Goal: Task Accomplishment & Management: Manage account settings

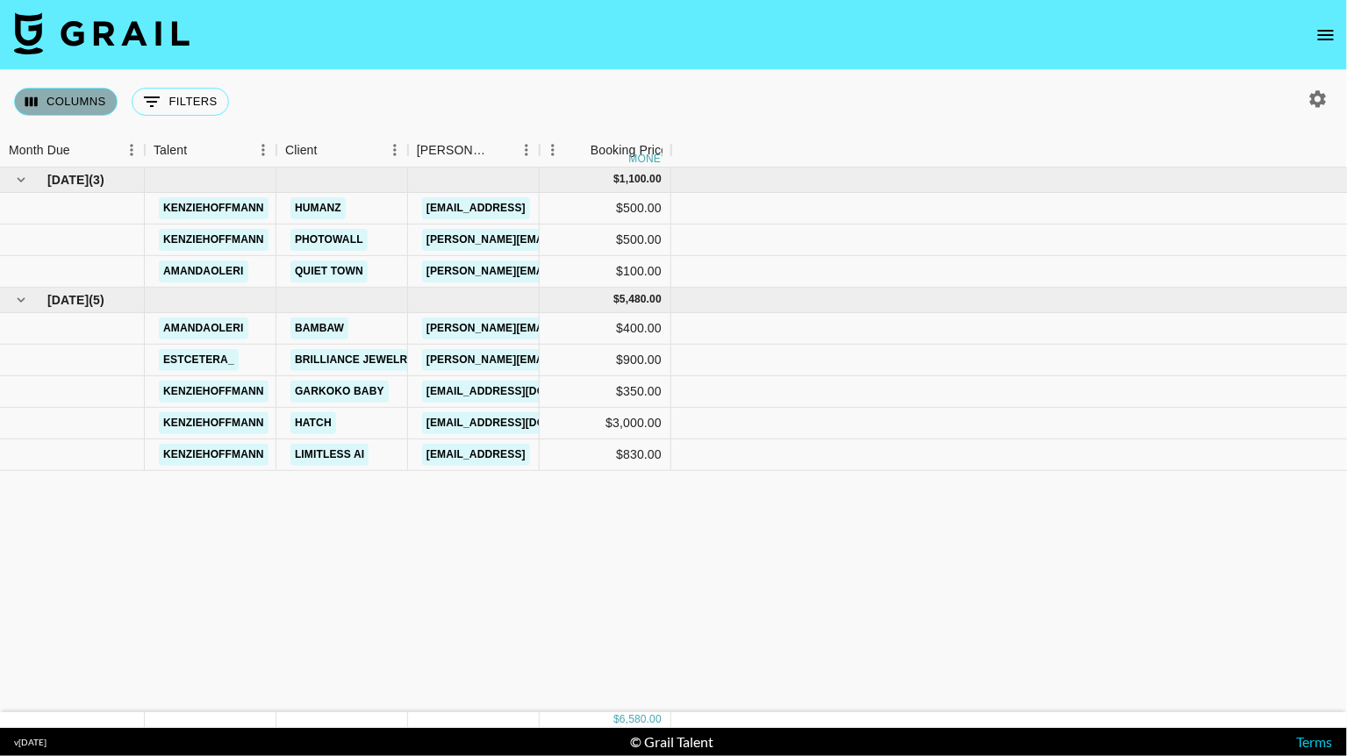
click at [70, 91] on button "Columns" at bounding box center [66, 102] width 104 height 28
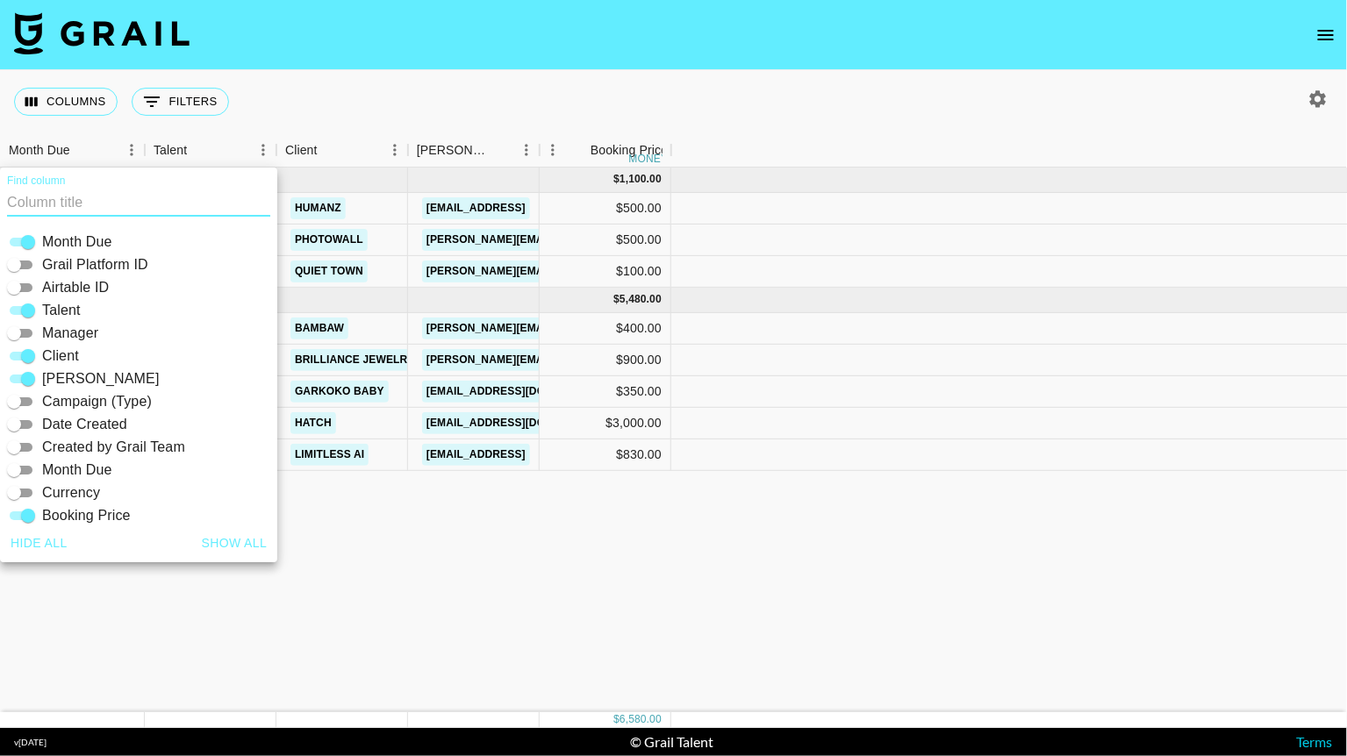
click at [251, 537] on button "Show all" at bounding box center [235, 543] width 80 height 32
checkbox input "true"
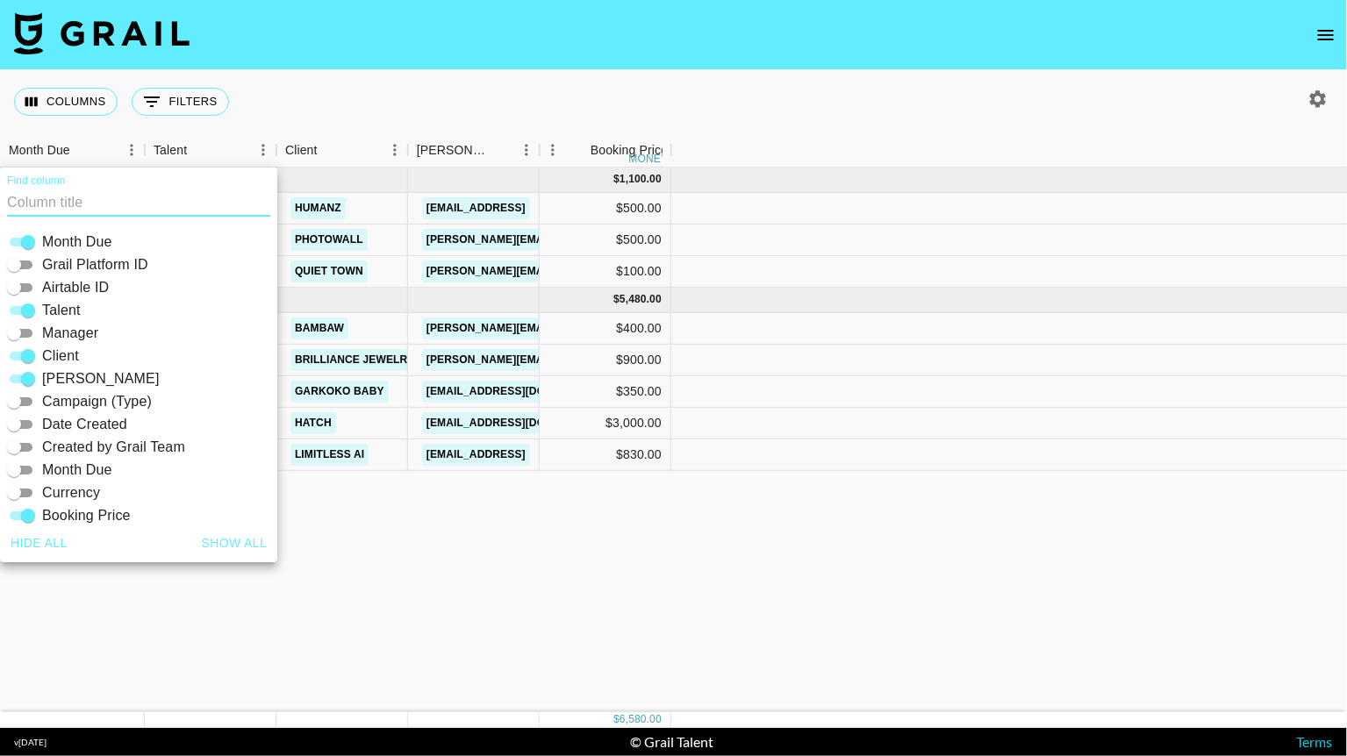
checkbox input "true"
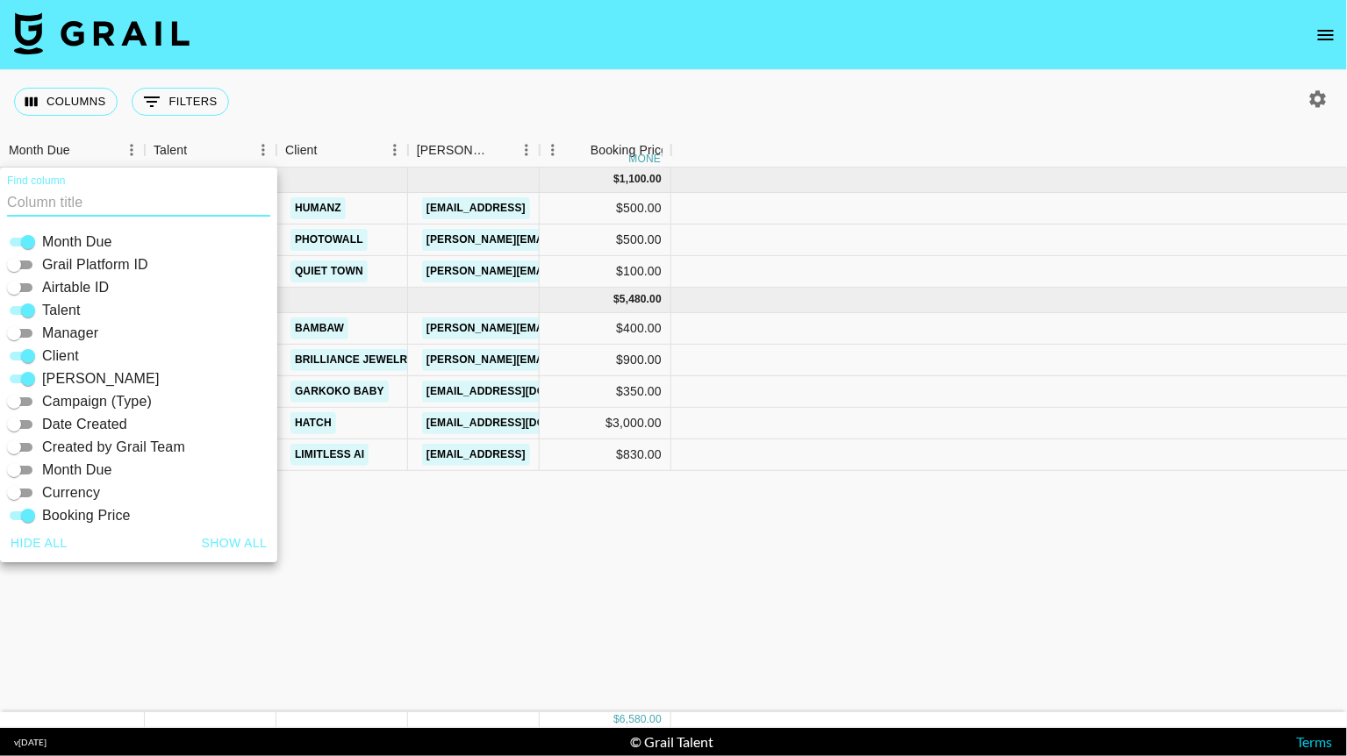
checkbox input "true"
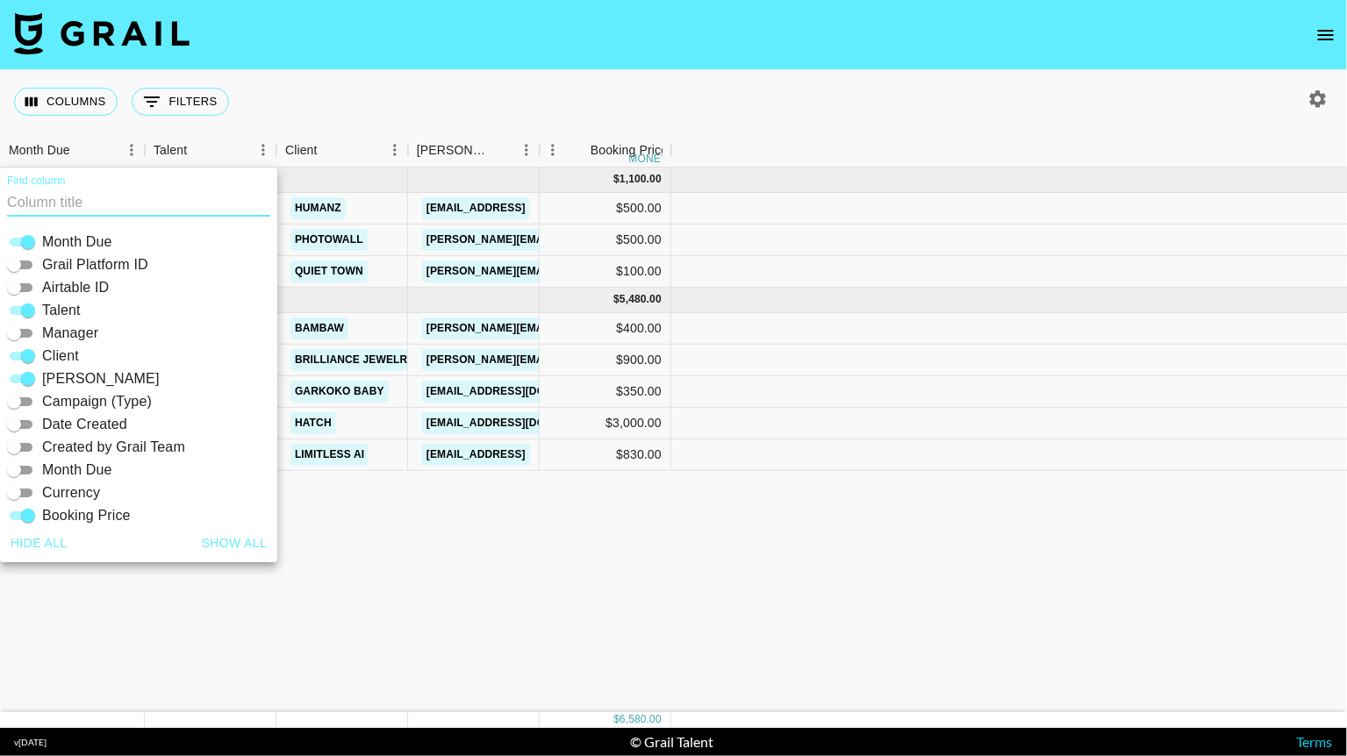
checkbox input "true"
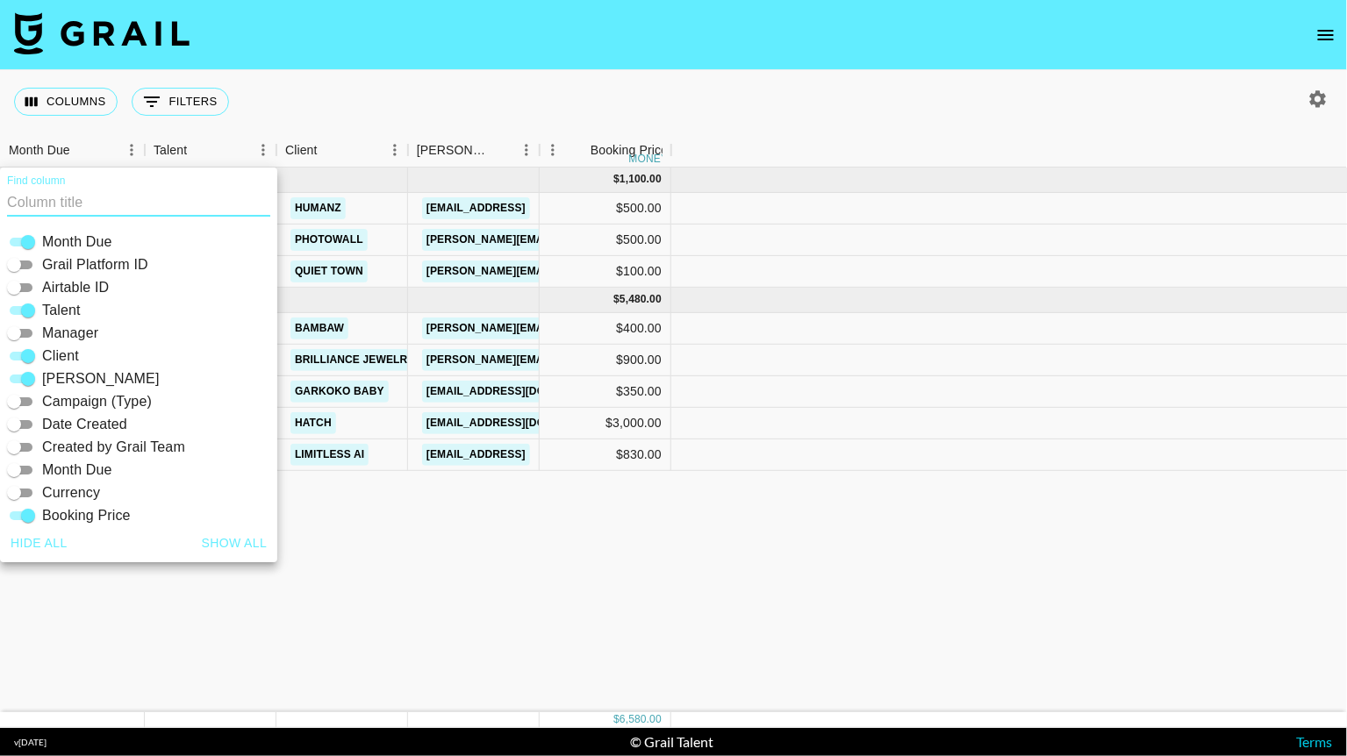
checkbox input "true"
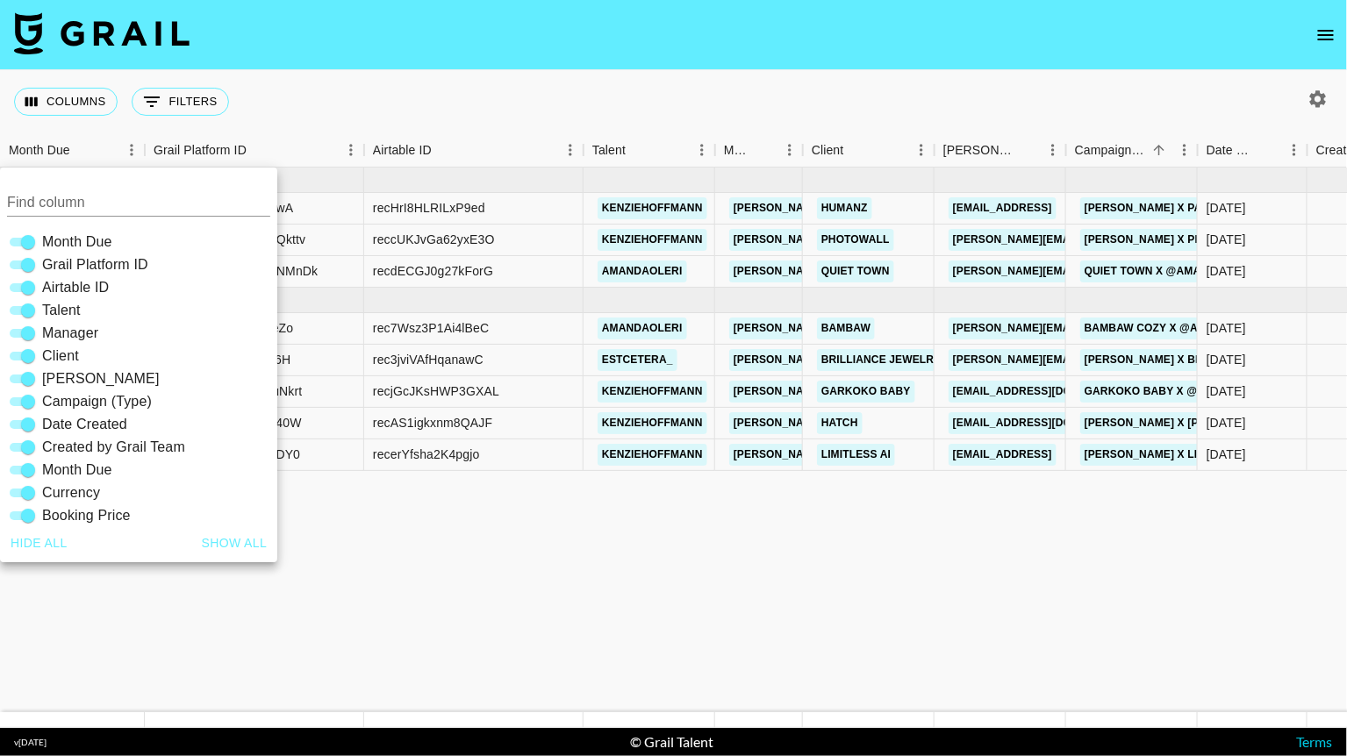
click at [454, 54] on nav at bounding box center [673, 35] width 1347 height 70
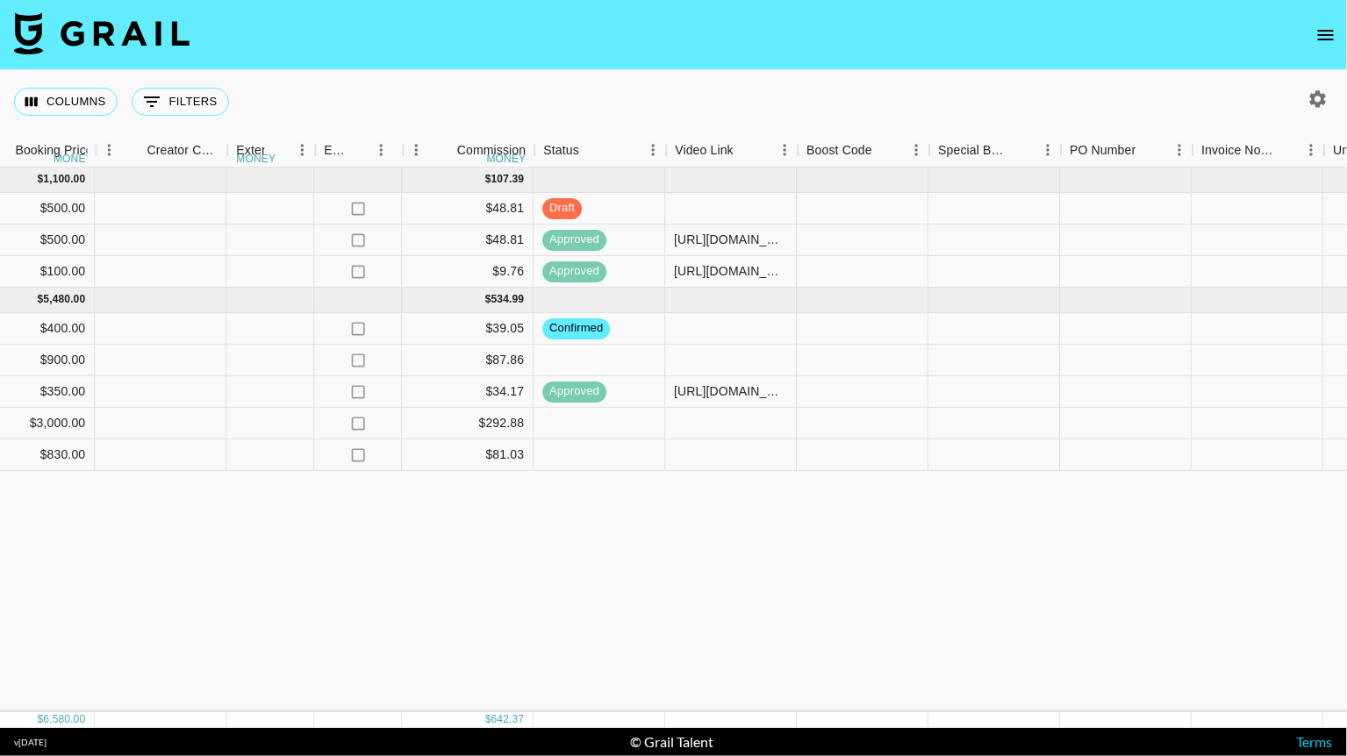
scroll to position [0, 1677]
click at [706, 206] on div at bounding box center [727, 209] width 132 height 32
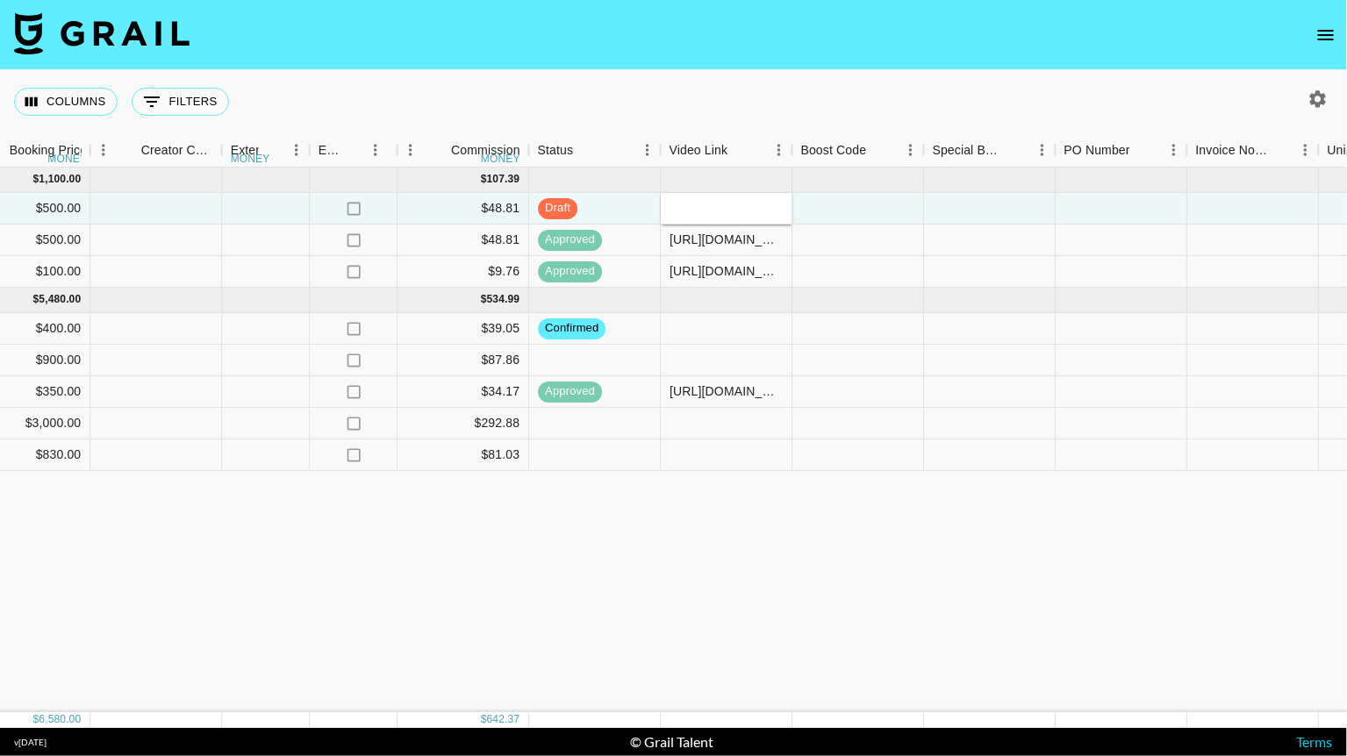
type input "https://www.instagram.com/pampersus/"
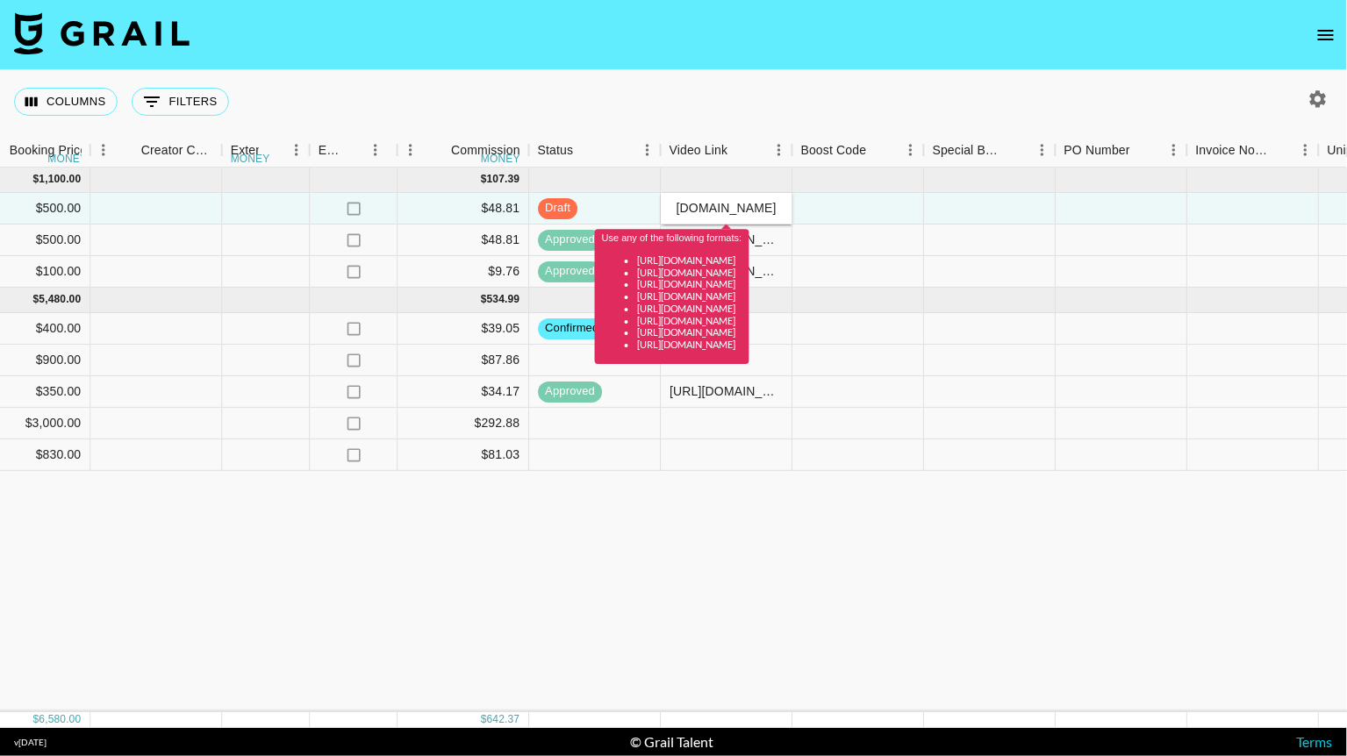
scroll to position [0, 0]
drag, startPoint x: 778, startPoint y: 210, endPoint x: 637, endPoint y: 197, distance: 141.8
click at [637, 197] on div "JJrlVqxy2vLFy0MS8SwA recHrI8HLRILxP9ed kenziehoffmann jessica.rawls@grail-talen…" at bounding box center [185, 209] width 3724 height 32
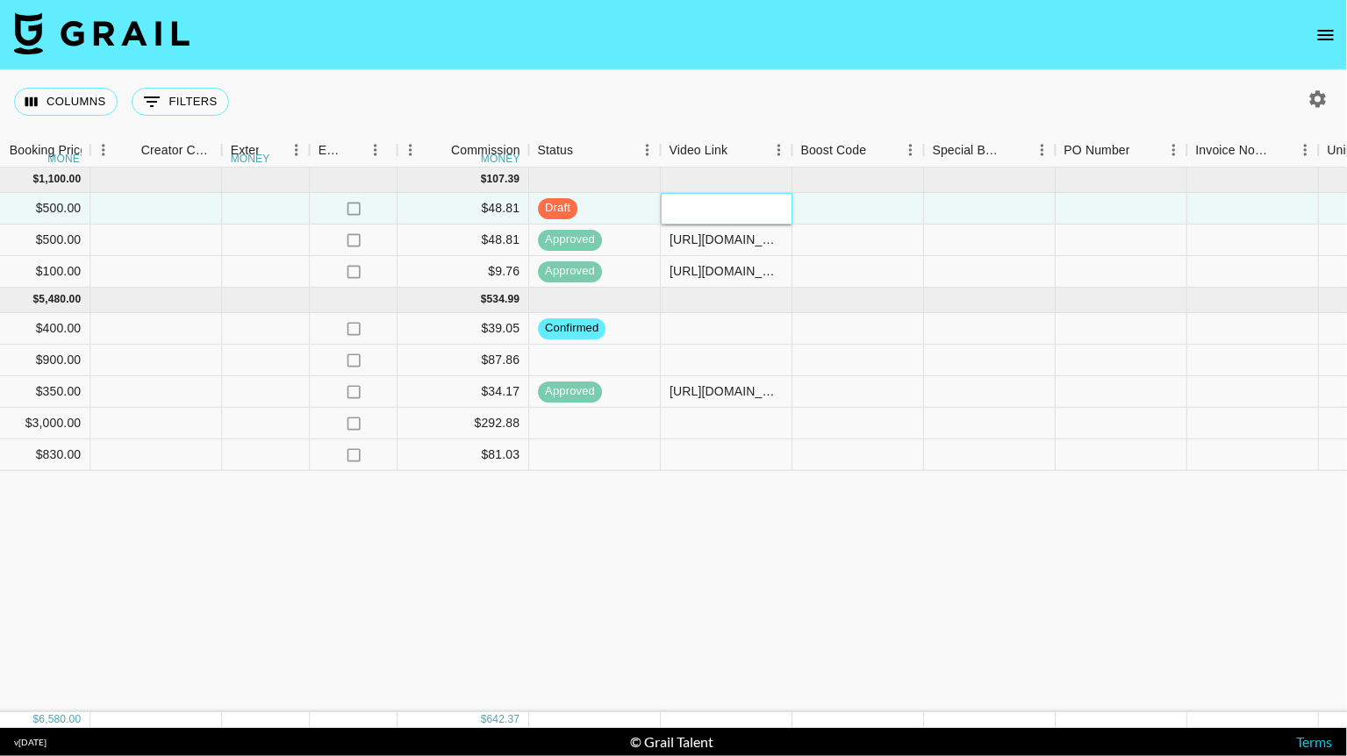
paste input "[URL][DOMAIN_NAME]"
type input "[URL][DOMAIN_NAME]"
click at [818, 89] on div "Columns 0 Filters + Booking" at bounding box center [673, 101] width 1347 height 63
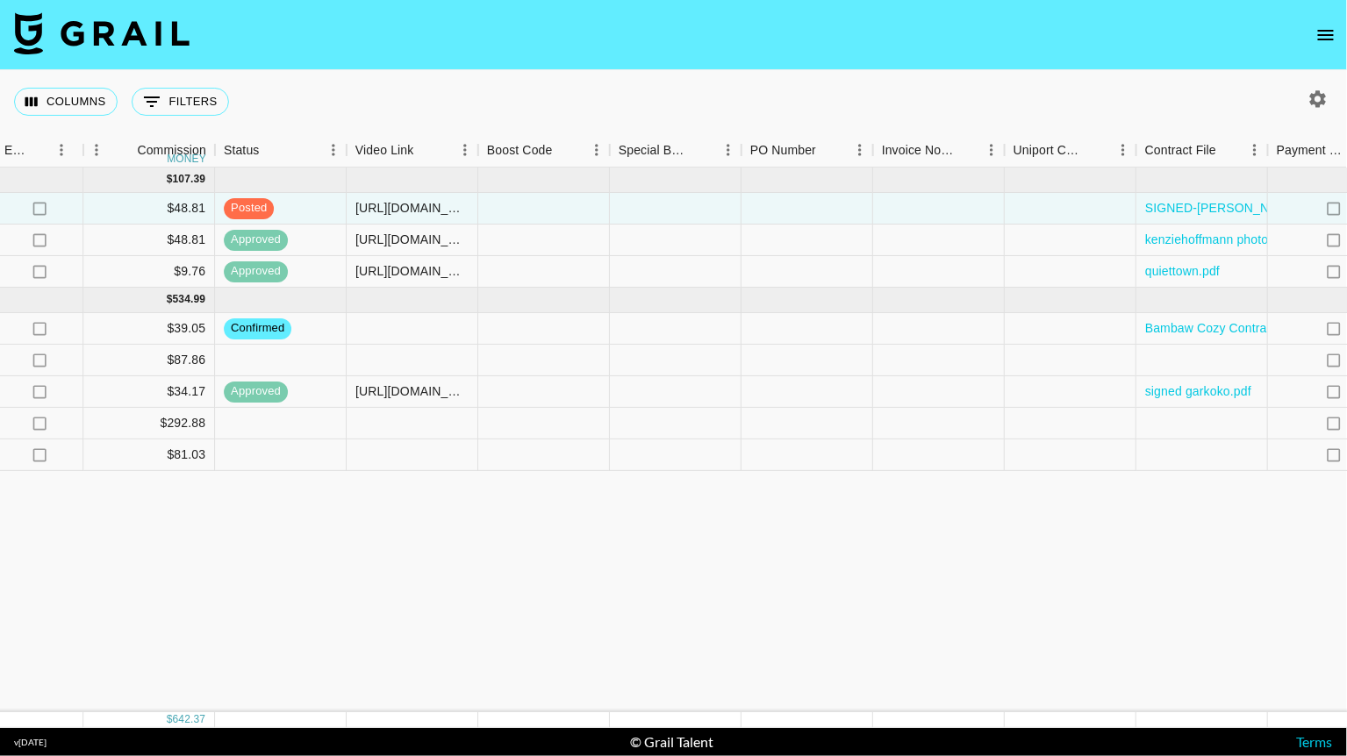
scroll to position [0, 1992]
click at [919, 210] on div at bounding box center [938, 209] width 132 height 32
click at [824, 118] on div "Columns 0 Filters + Booking" at bounding box center [673, 101] width 1347 height 63
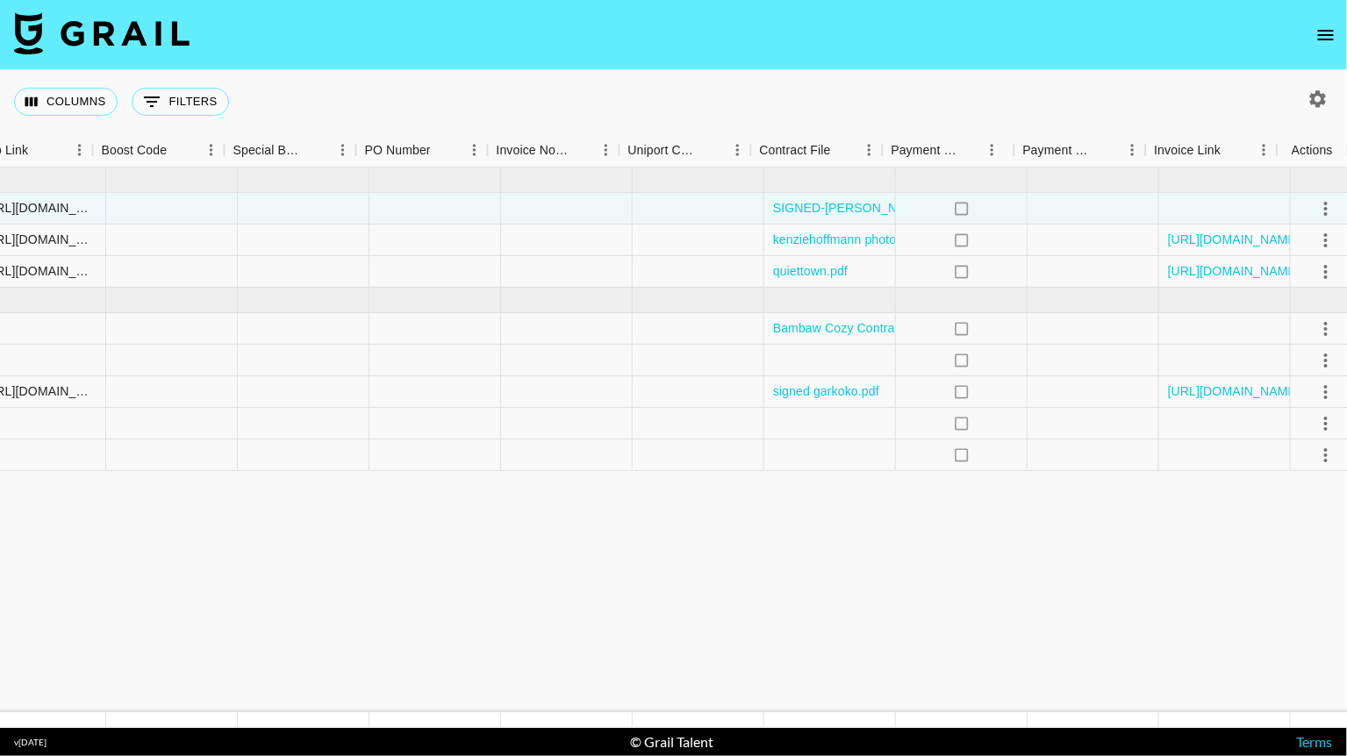
scroll to position [0, 2377]
click at [1313, 206] on icon "select merge strategy" at bounding box center [1312, 208] width 21 height 21
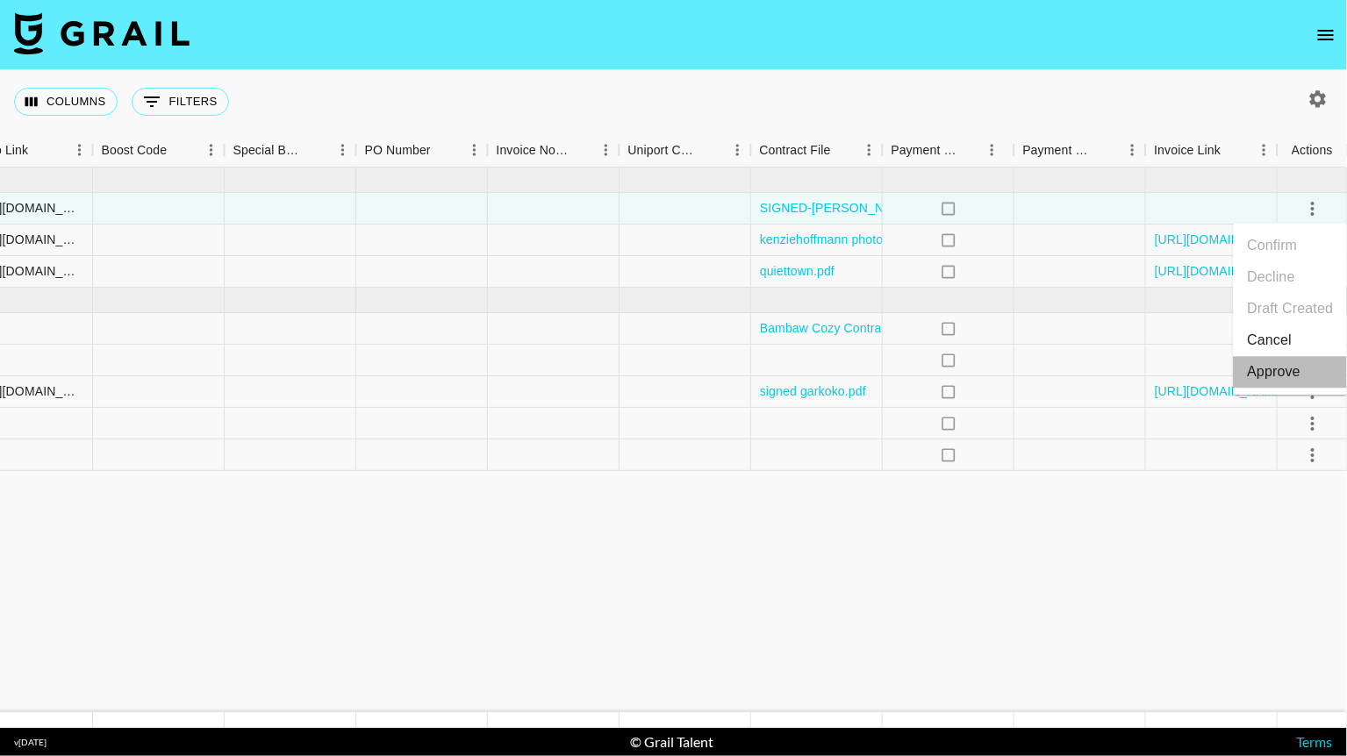
click at [1274, 371] on div "Approve" at bounding box center [1275, 371] width 54 height 21
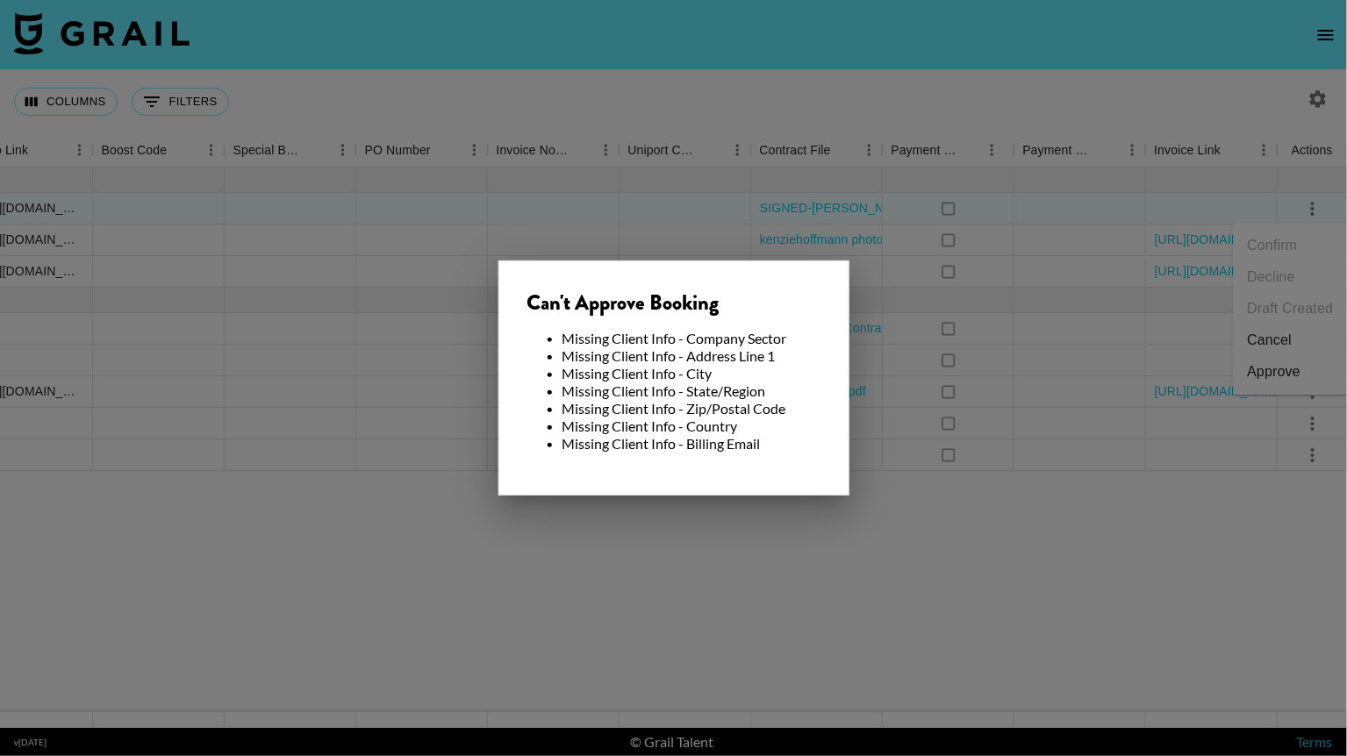
click at [829, 93] on div at bounding box center [673, 378] width 1347 height 756
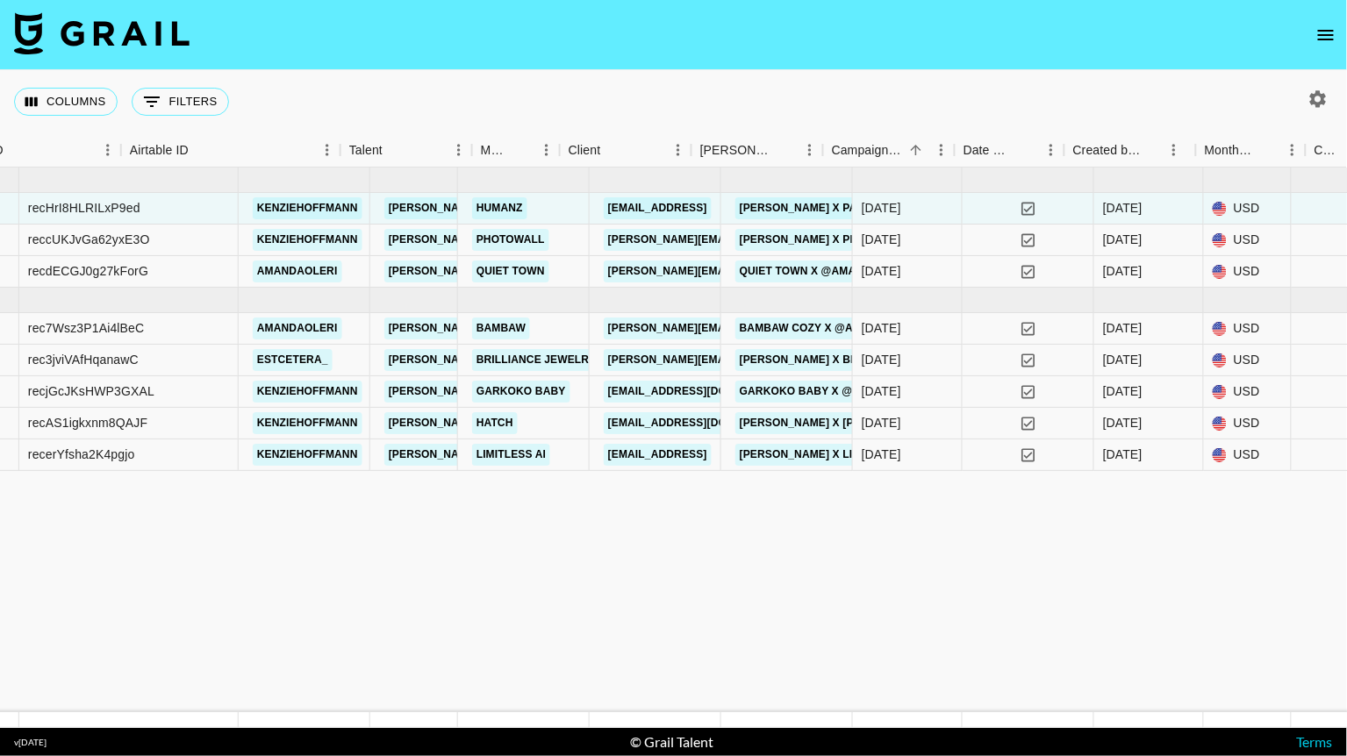
scroll to position [0, 0]
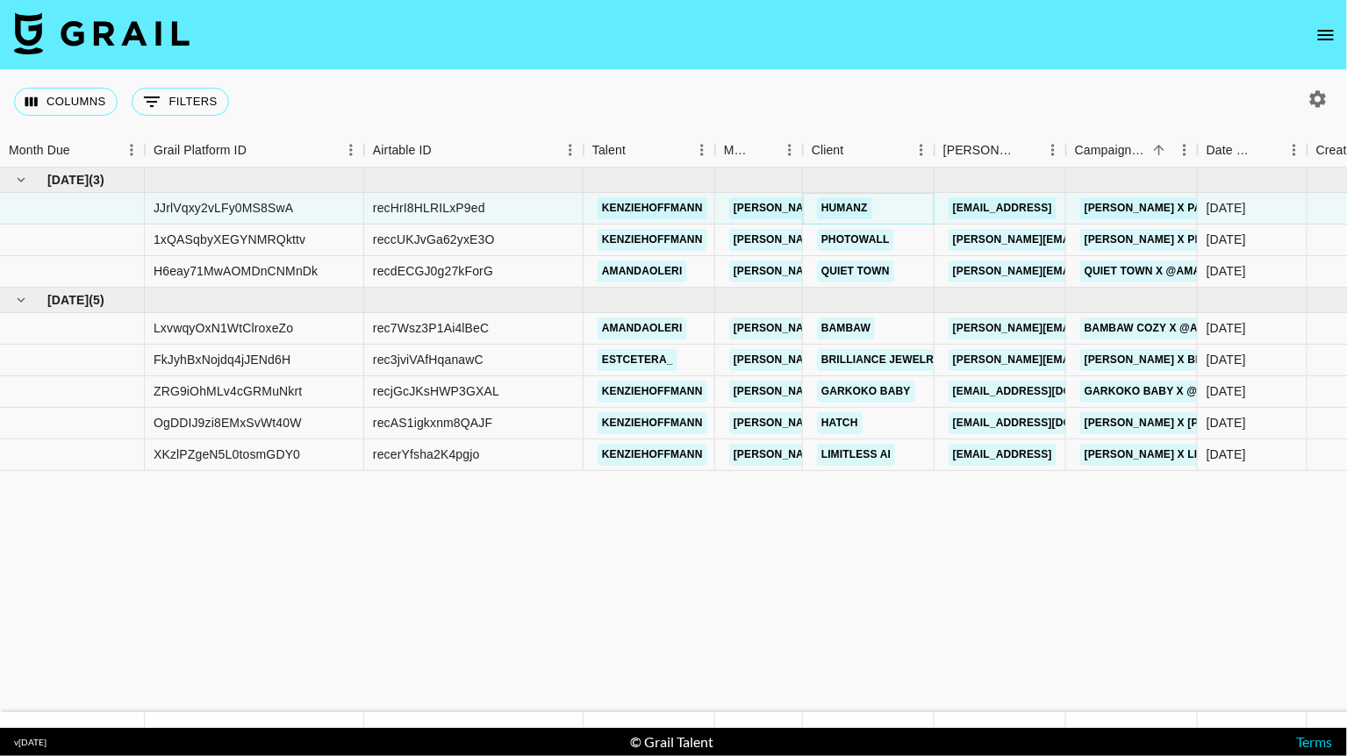
click at [849, 207] on link "Humanz" at bounding box center [844, 208] width 55 height 22
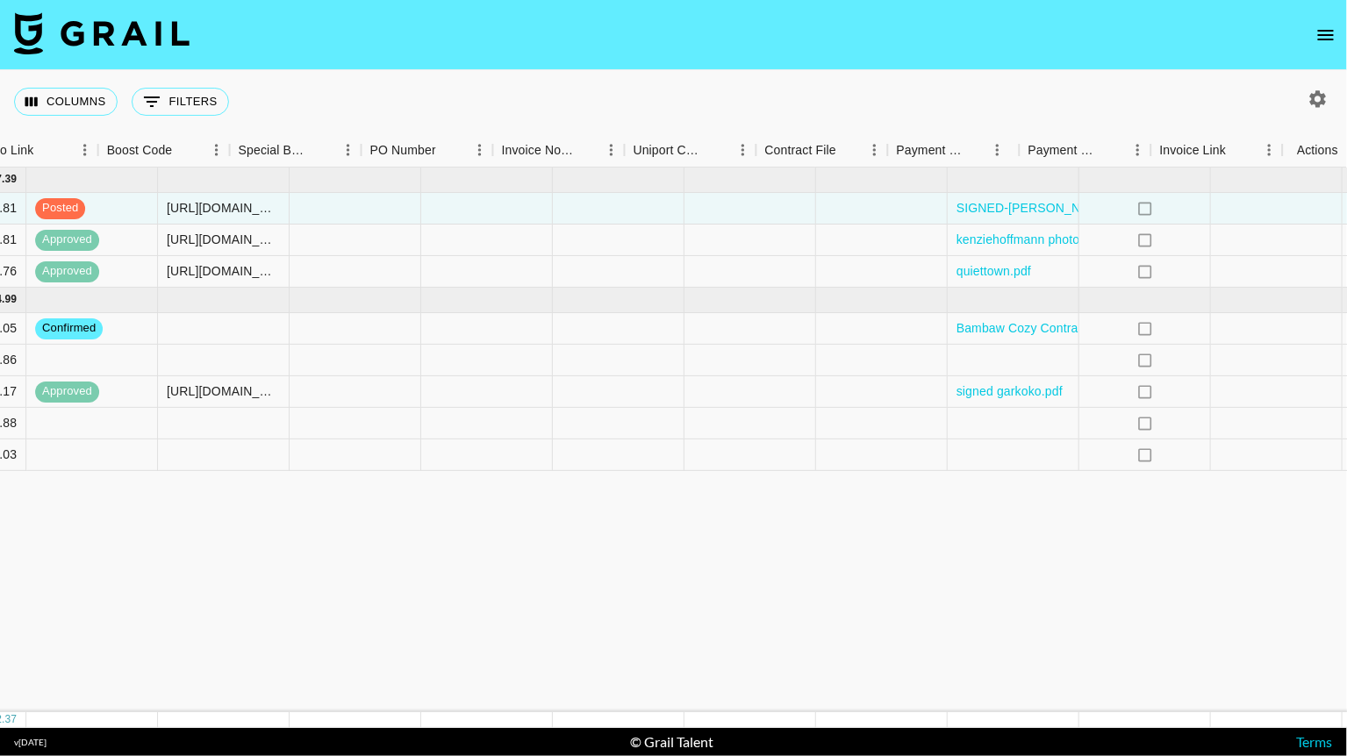
scroll to position [0, 2377]
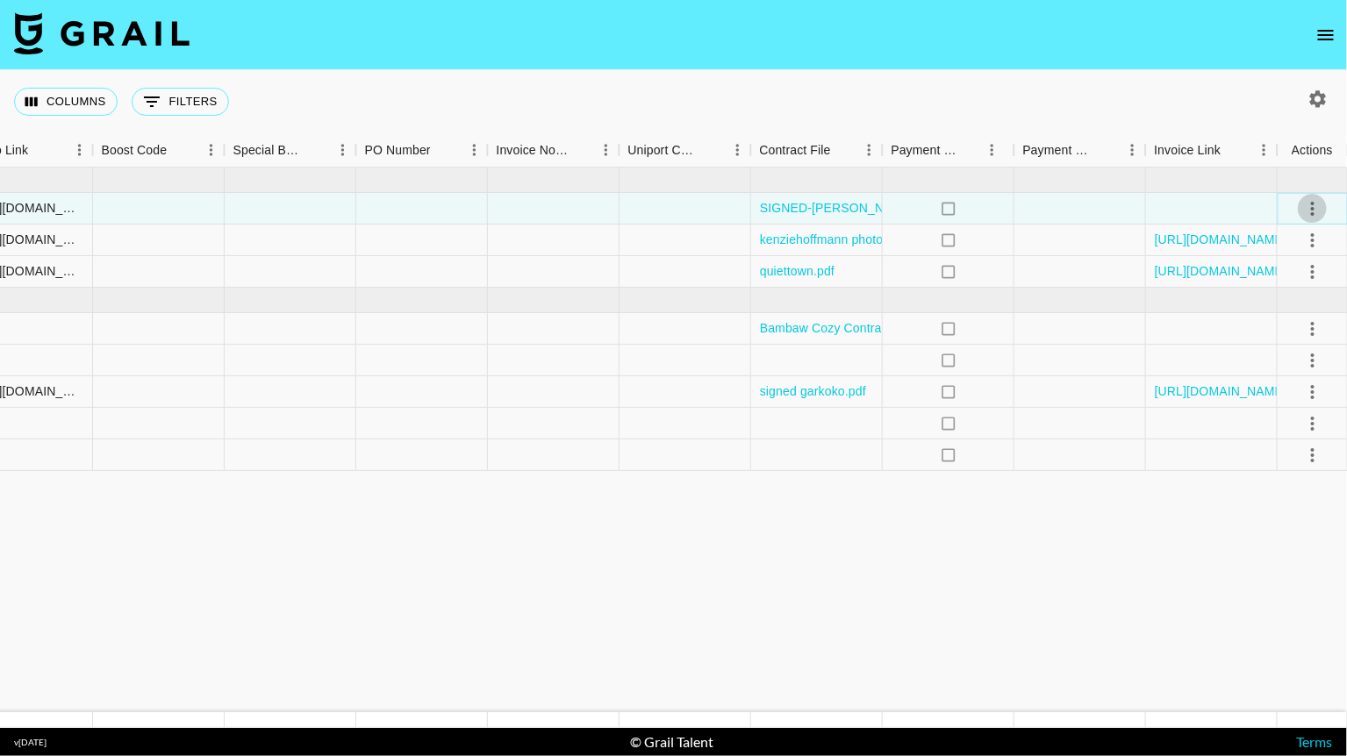
click at [1322, 217] on button "select merge strategy" at bounding box center [1313, 209] width 30 height 30
click at [1265, 372] on div "Approve" at bounding box center [1275, 371] width 54 height 21
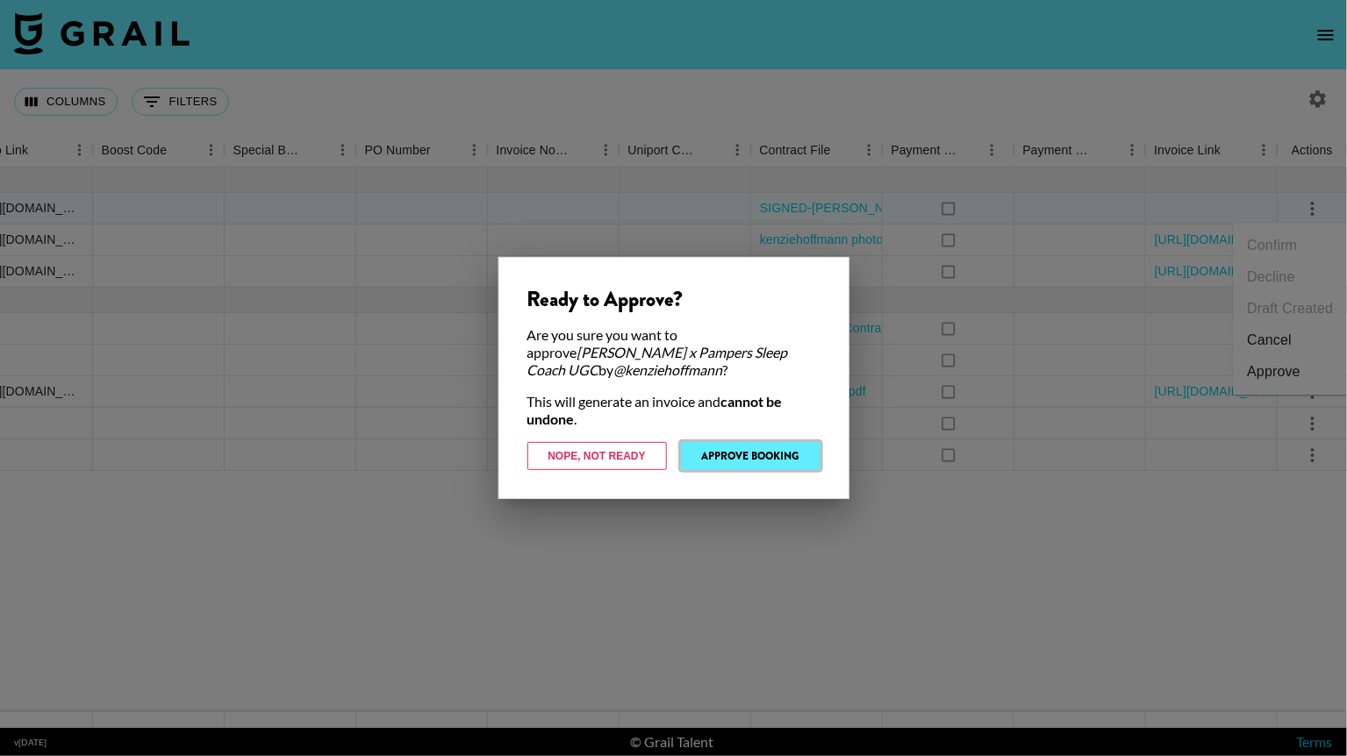
click at [770, 455] on button "Approve Booking" at bounding box center [750, 456] width 139 height 28
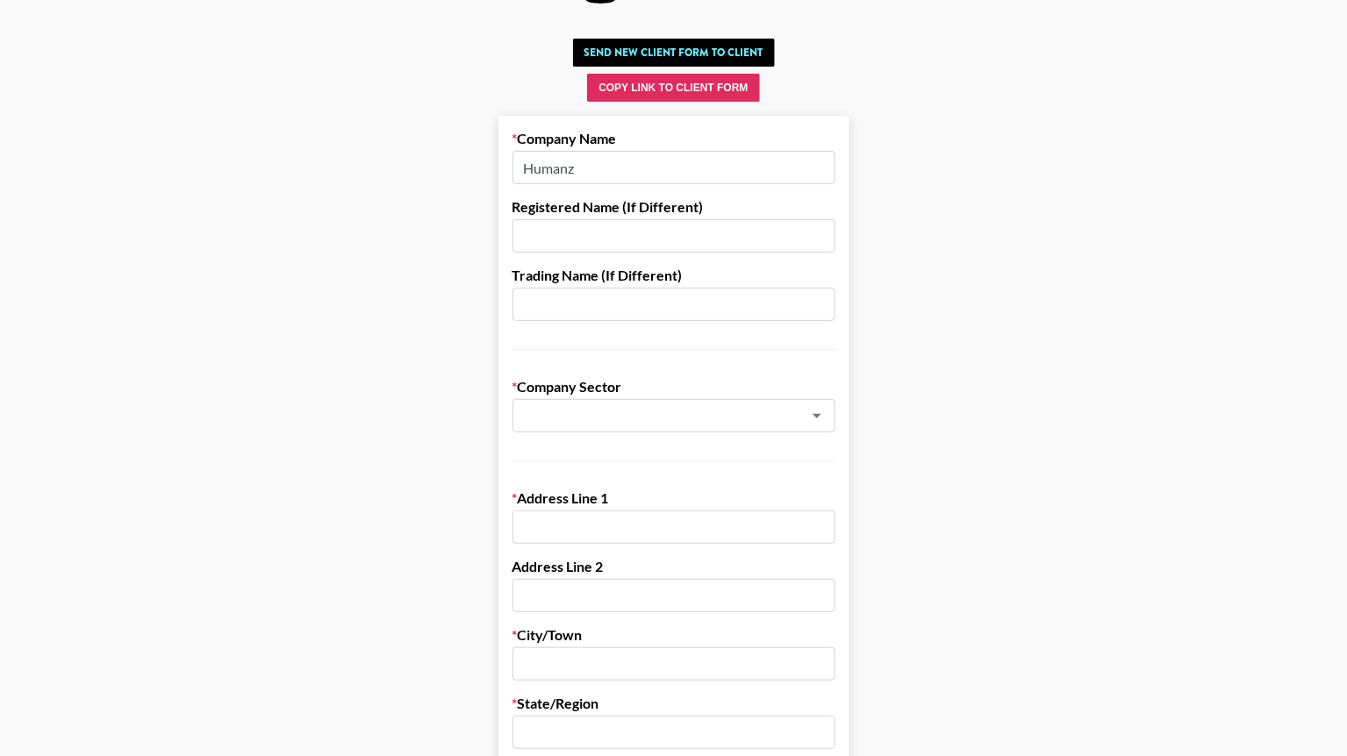
scroll to position [275, 0]
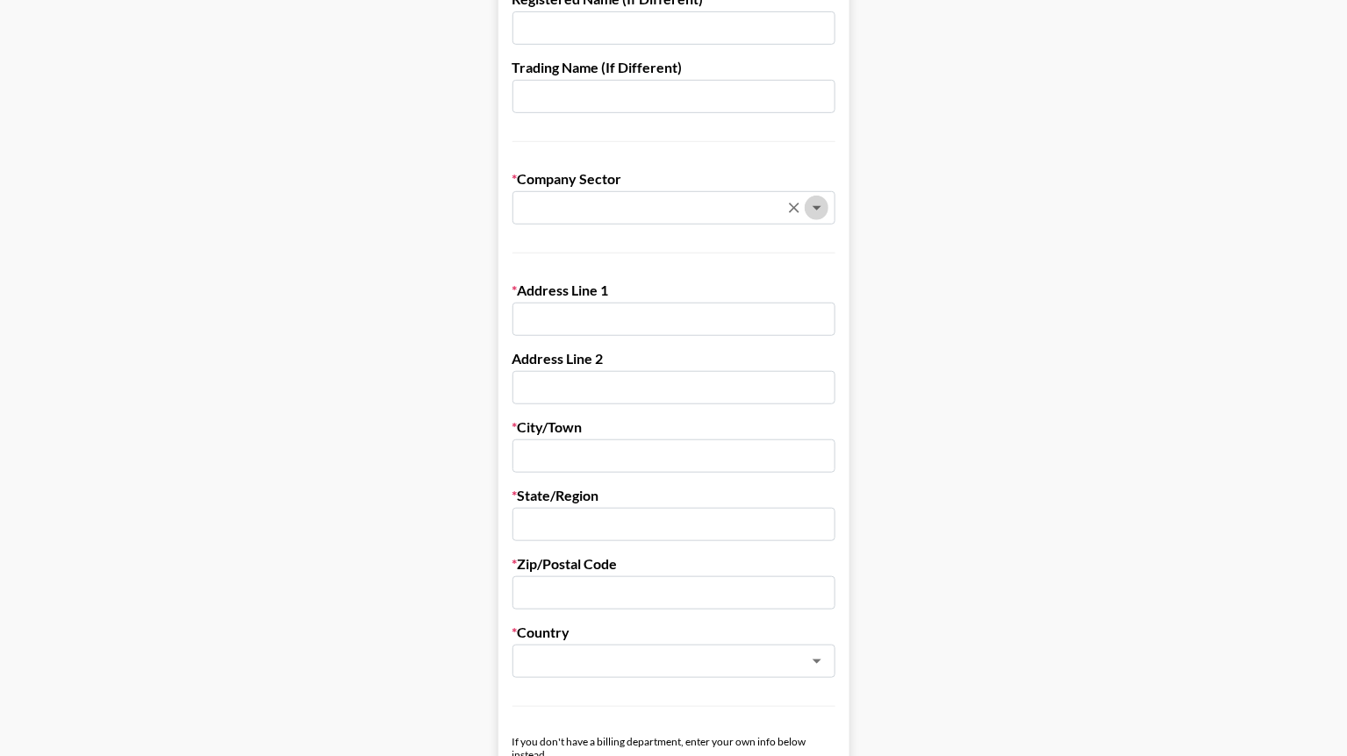
click at [812, 203] on icon "Open" at bounding box center [816, 207] width 21 height 21
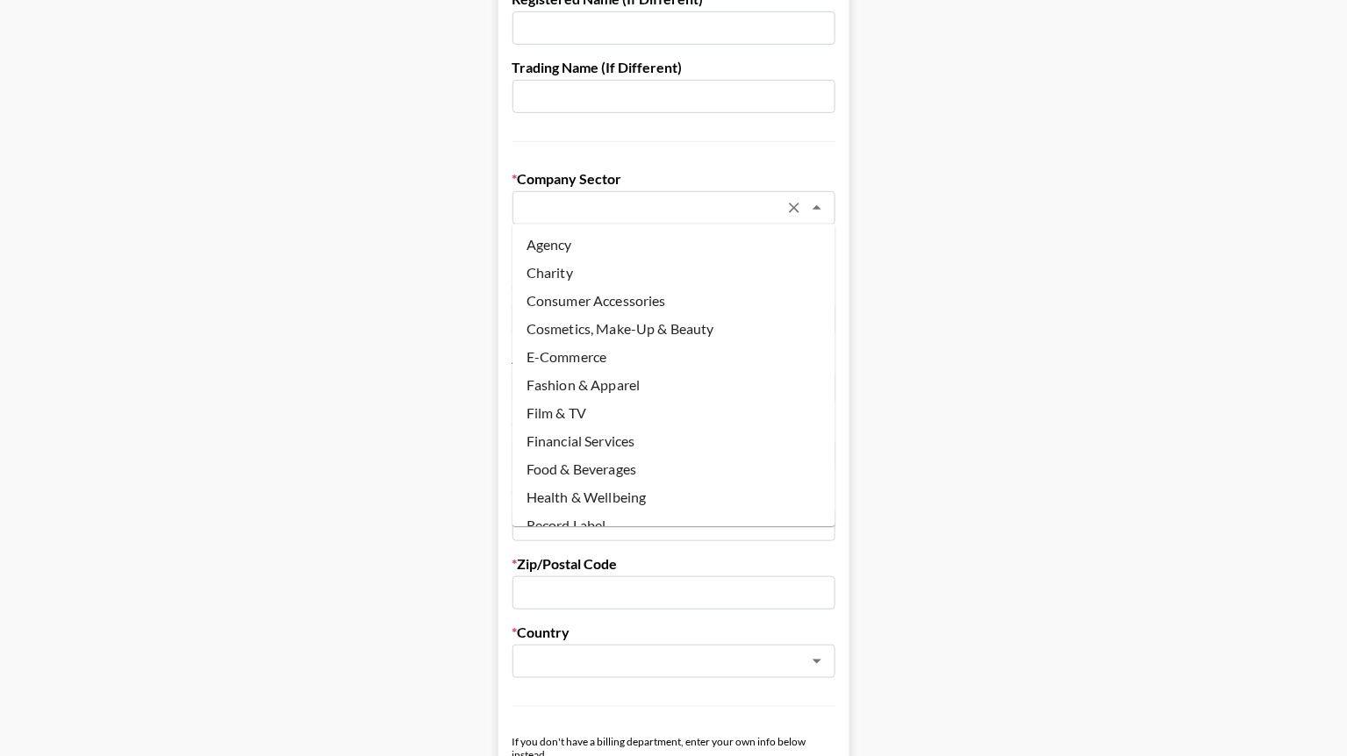
click at [636, 236] on li "Agency" at bounding box center [673, 245] width 323 height 28
type input "Agency"
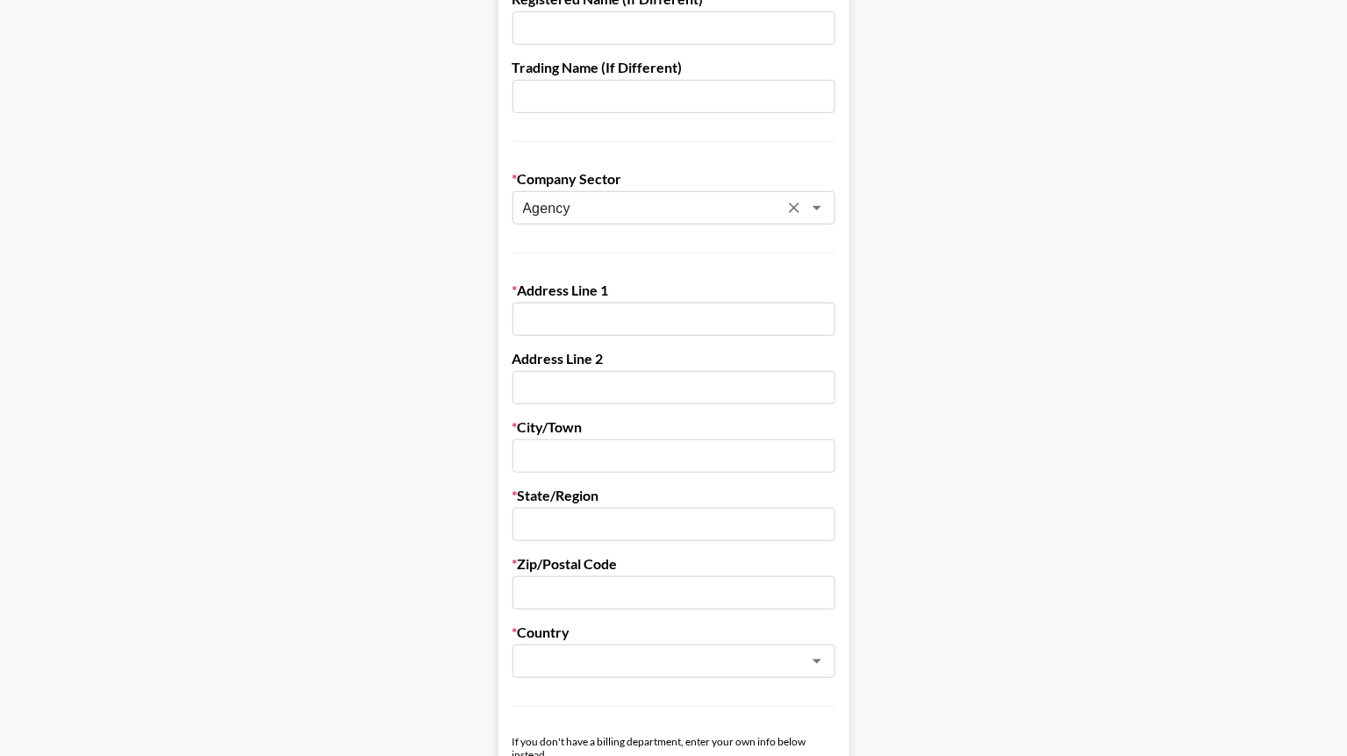
scroll to position [457, 0]
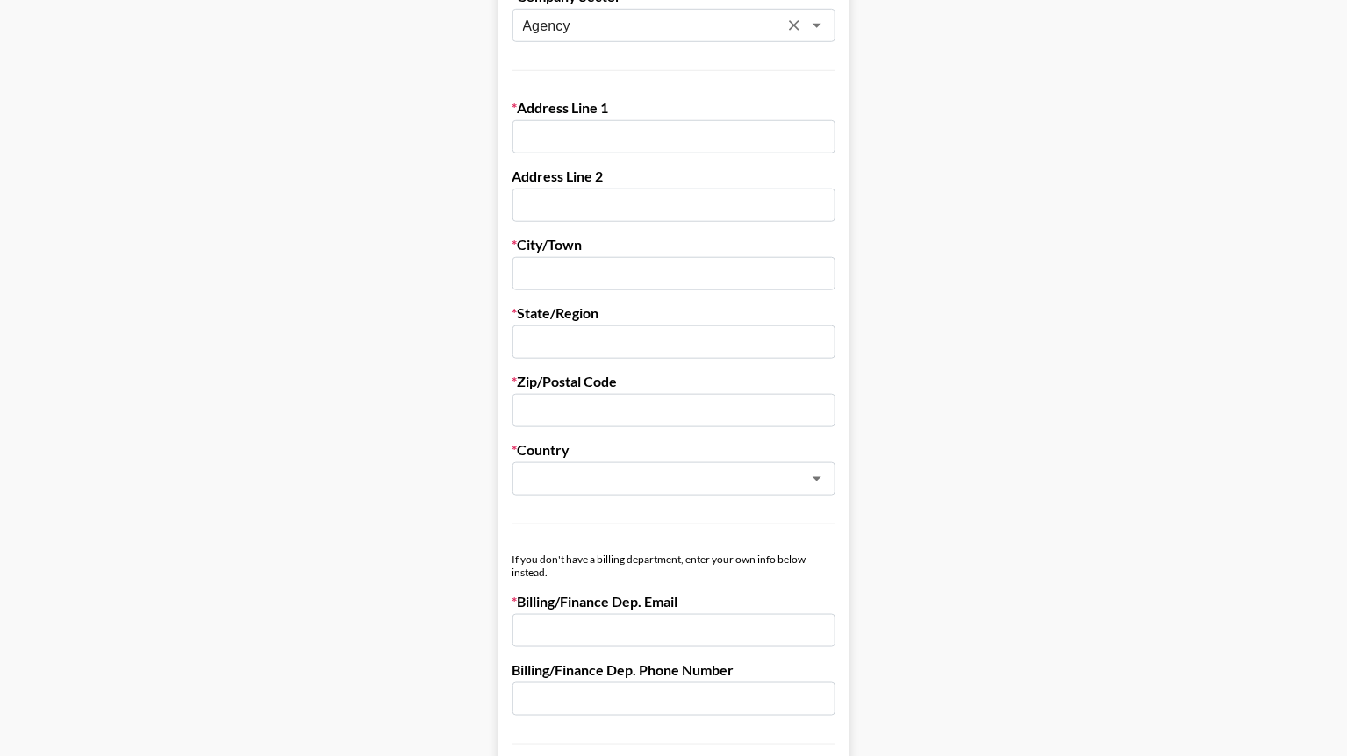
click at [672, 139] on input "text" at bounding box center [673, 136] width 323 height 33
paste input "261 Madison Avenue"
type input "261 Madison Avenue"
click at [547, 270] on input "text" at bounding box center [673, 273] width 323 height 33
type input "New York"
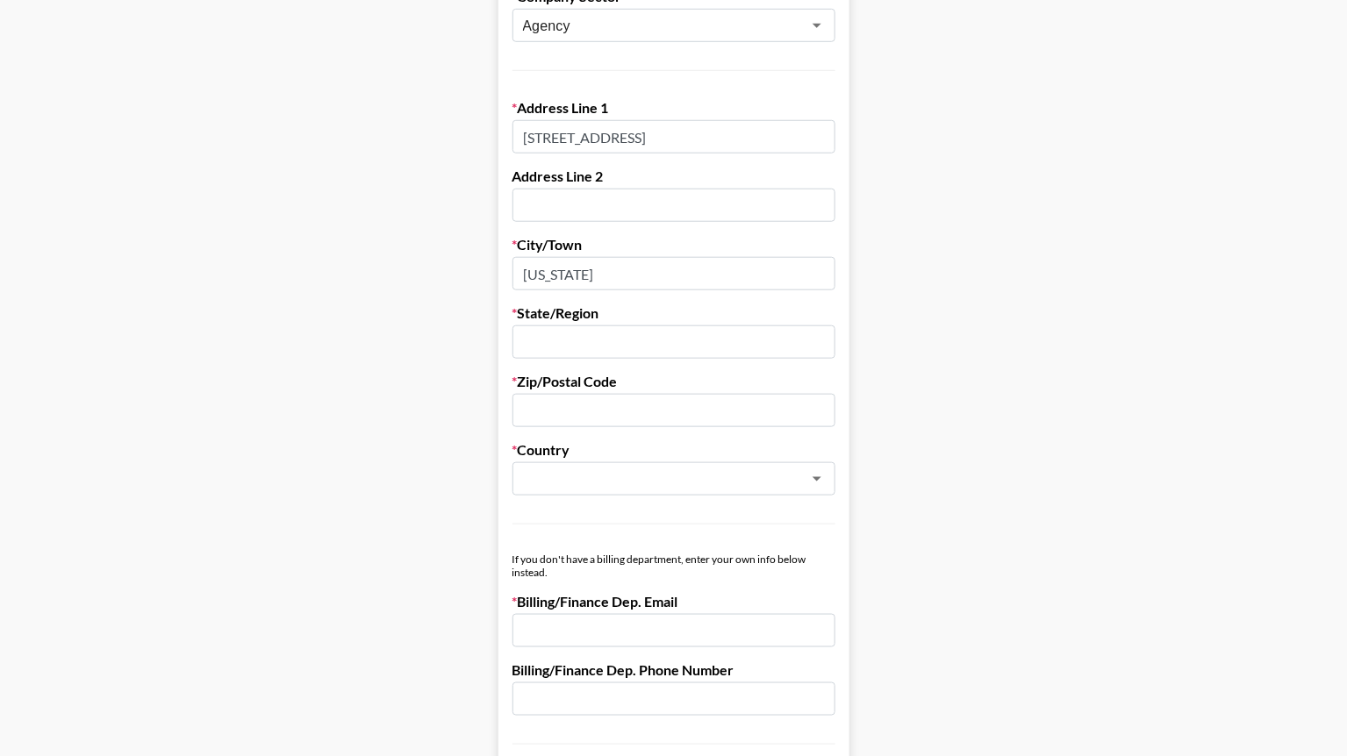
click at [569, 343] on input "text" at bounding box center [673, 341] width 323 height 33
type input "New York"
click at [583, 410] on input "text" at bounding box center [673, 410] width 323 height 33
paste input "10016"
type input "10016"
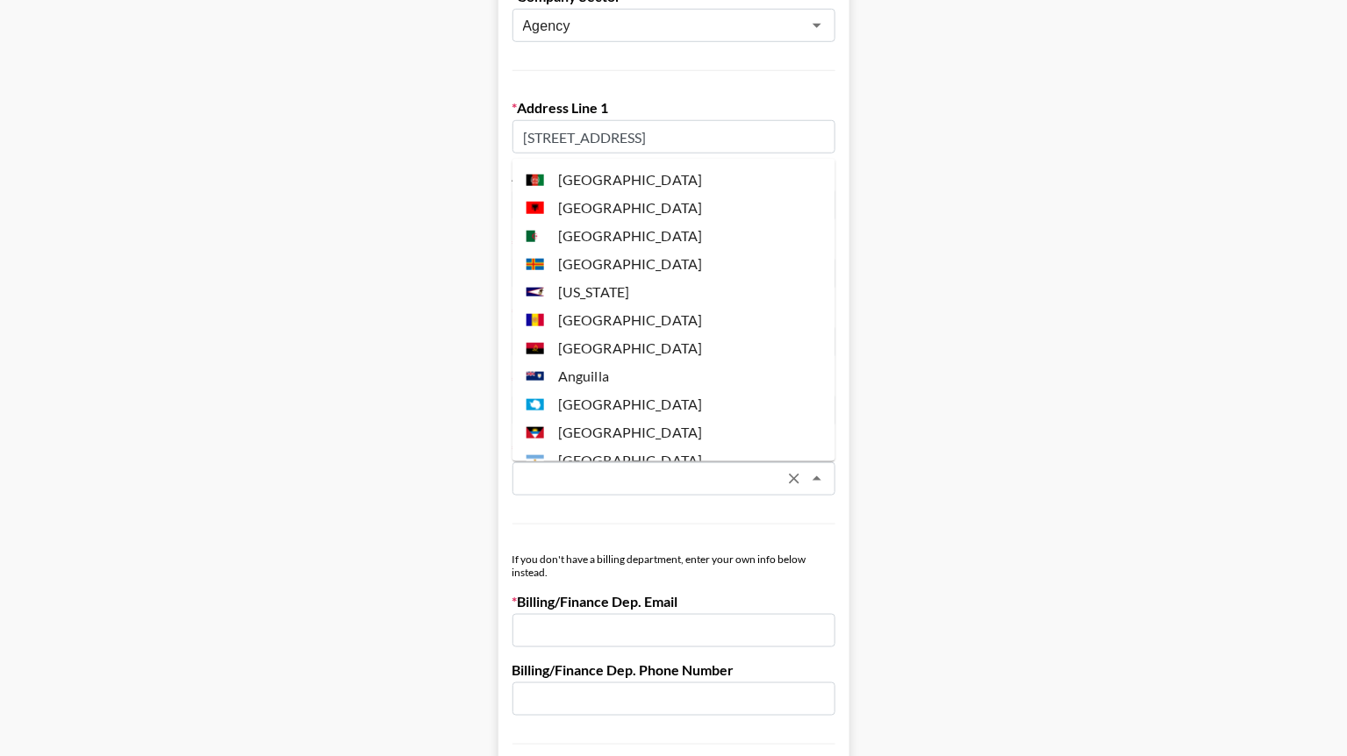
click at [585, 487] on input "text" at bounding box center [650, 479] width 255 height 20
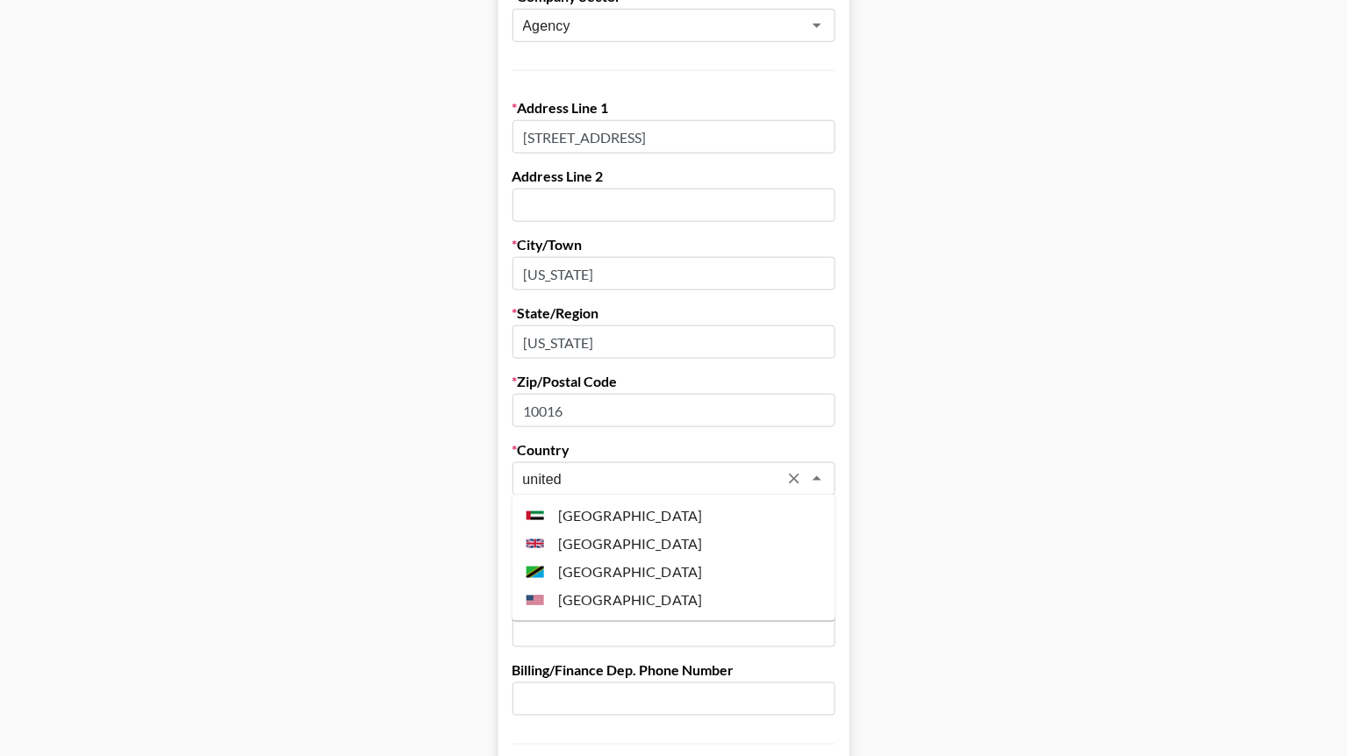
click at [600, 595] on li "United States" at bounding box center [673, 600] width 323 height 28
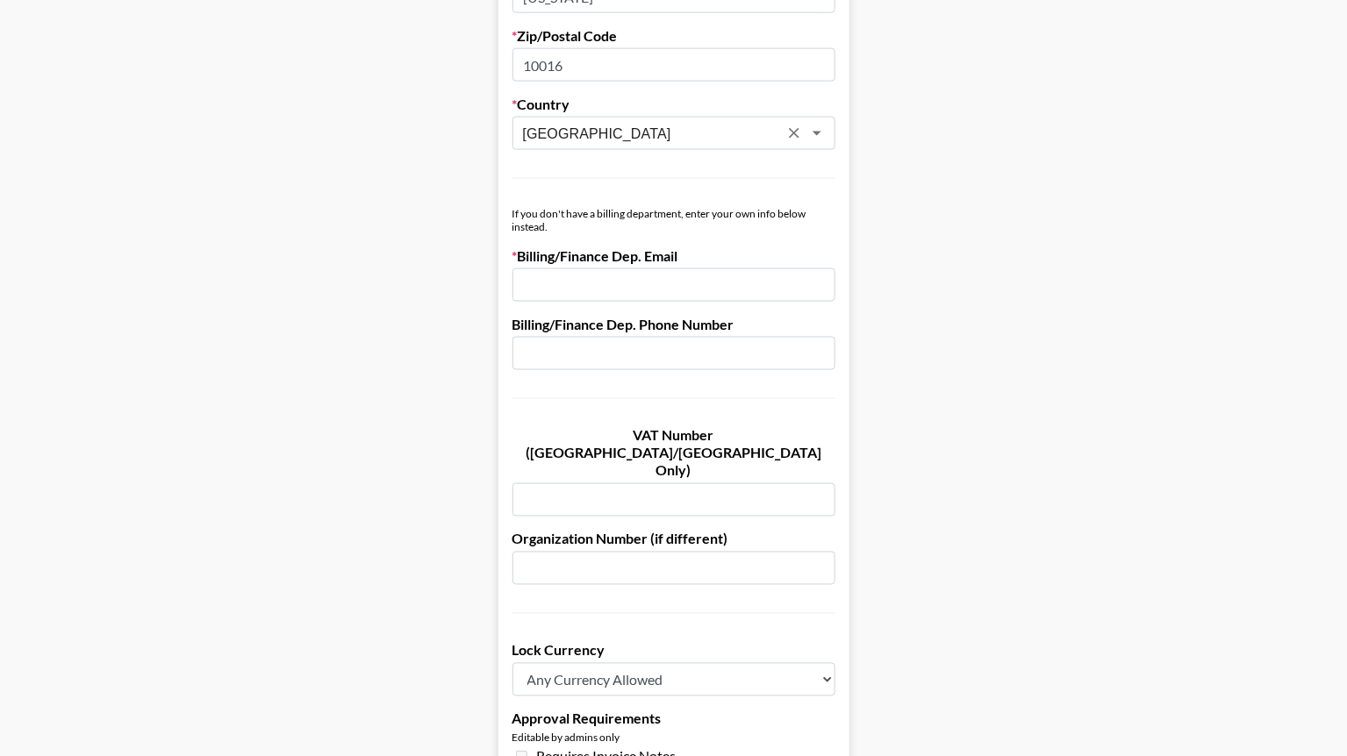
scroll to position [805, 0]
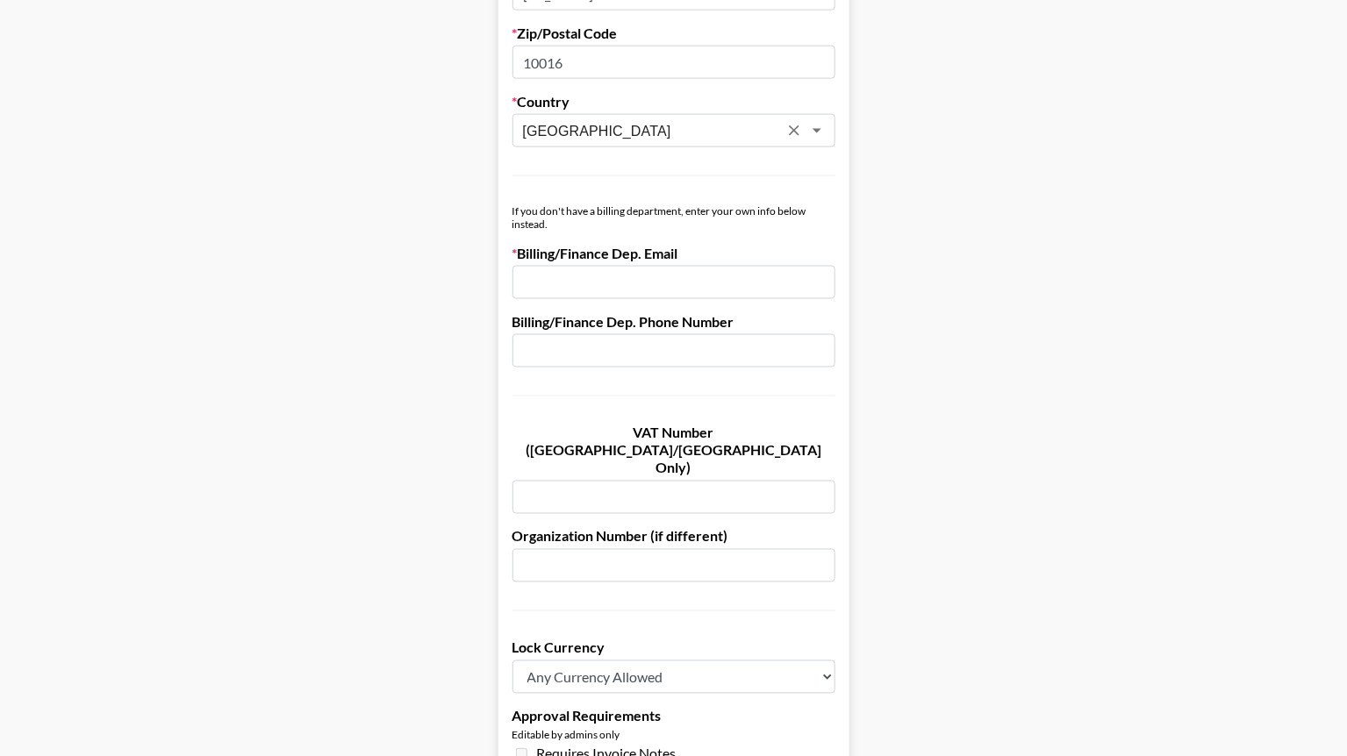
type input "United States"
click at [569, 271] on input "email" at bounding box center [673, 282] width 323 height 33
paste input "colel@humanz.ai"
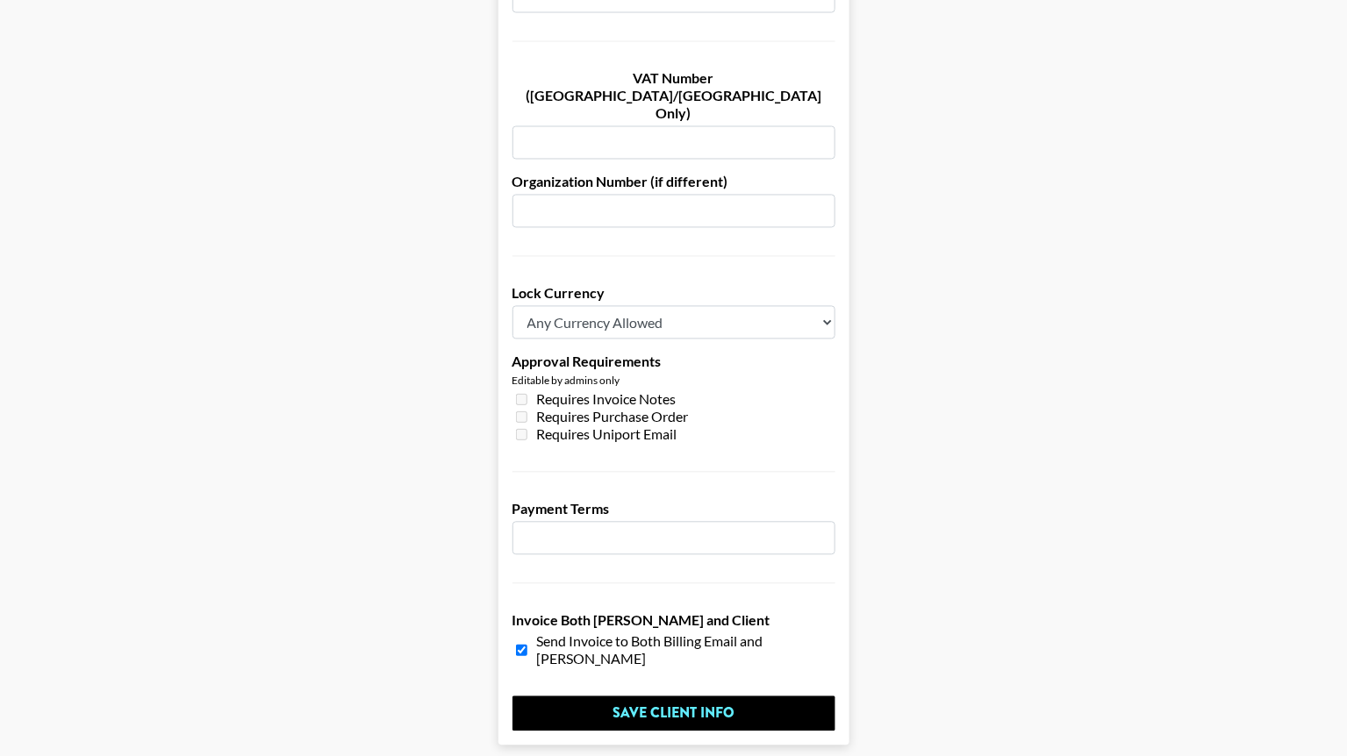
scroll to position [1165, 0]
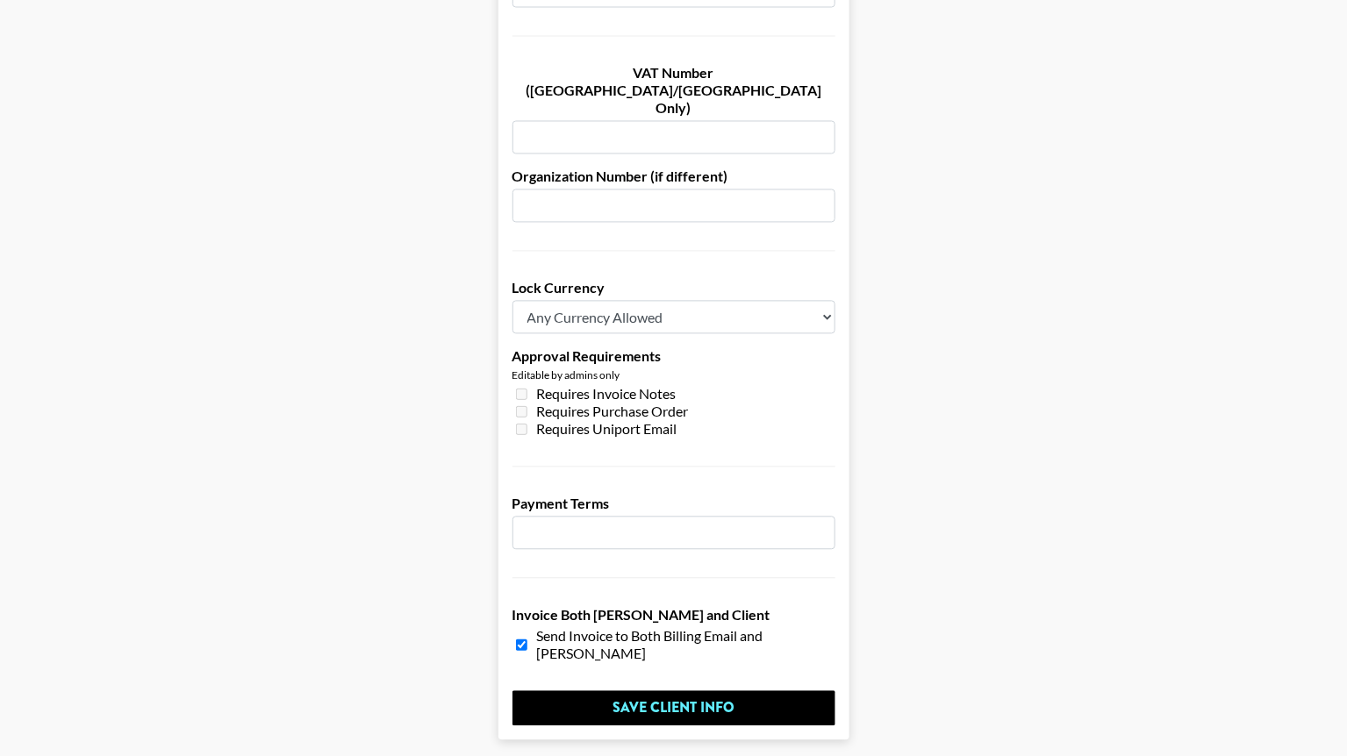
type input "colel@humanz.ai"
click at [820, 301] on select "Any Currency Allowed USD GBP EUR CAD AUD" at bounding box center [673, 317] width 323 height 33
select select "USD"
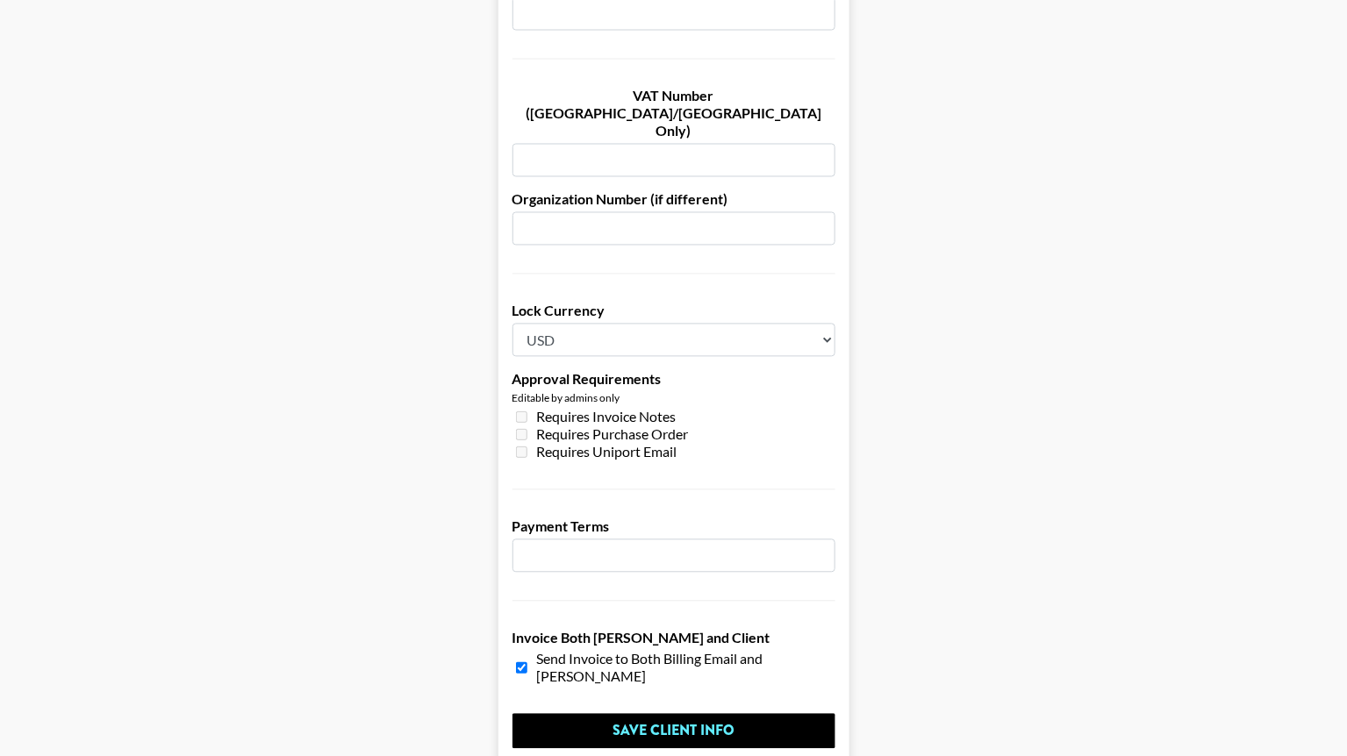
scroll to position [1209, 0]
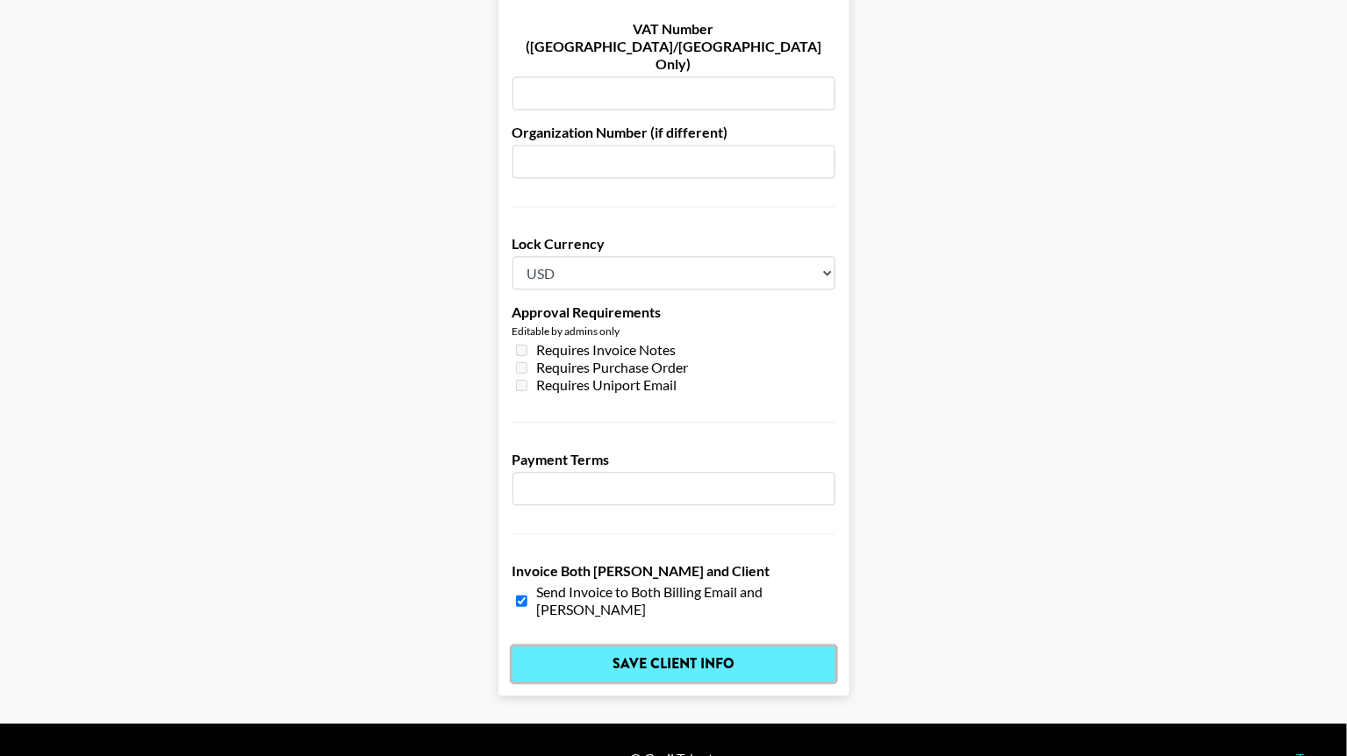
click at [688, 647] on input "Save Client Info" at bounding box center [673, 664] width 323 height 35
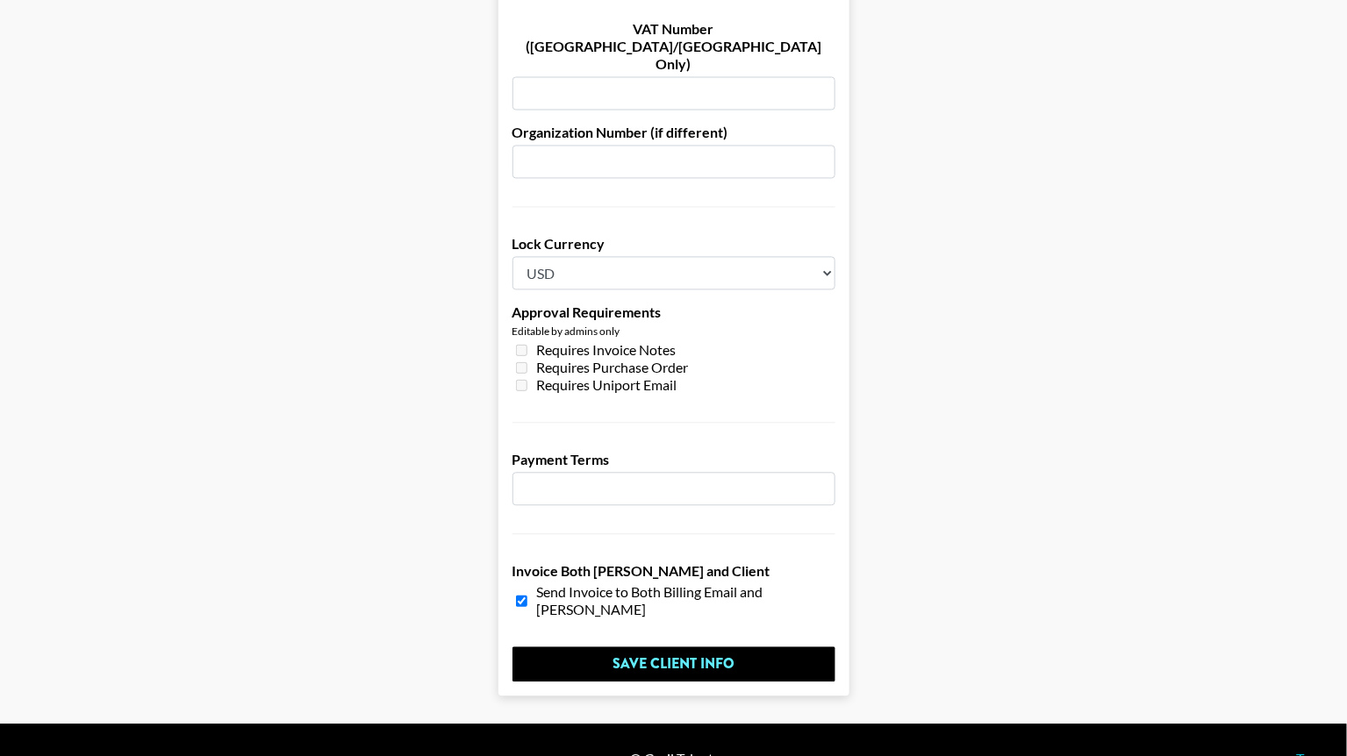
scroll to position [0, 0]
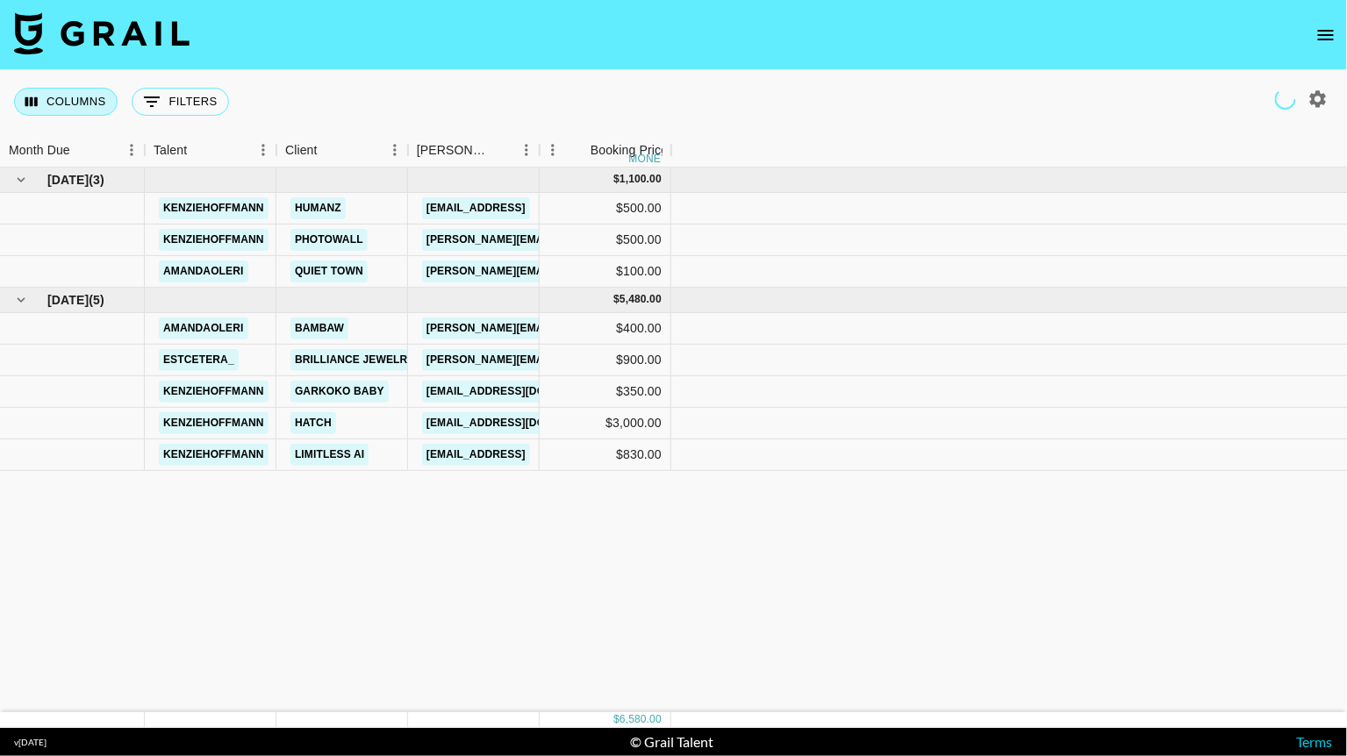
click at [42, 104] on button "Columns" at bounding box center [66, 102] width 104 height 28
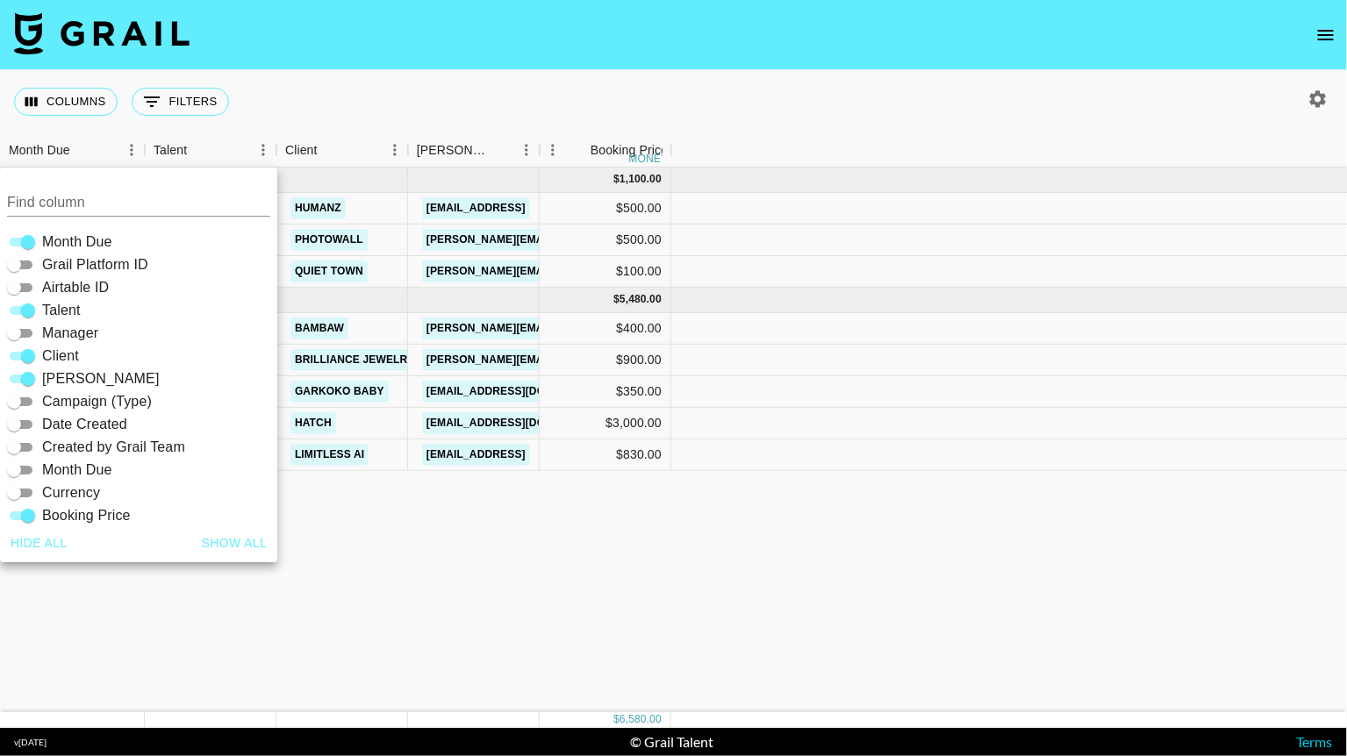
drag, startPoint x: 34, startPoint y: 541, endPoint x: 198, endPoint y: 535, distance: 164.2
click at [198, 535] on div "Hide all Show all" at bounding box center [138, 543] width 277 height 39
click at [254, 539] on button "Show all" at bounding box center [235, 543] width 80 height 32
checkbox input "true"
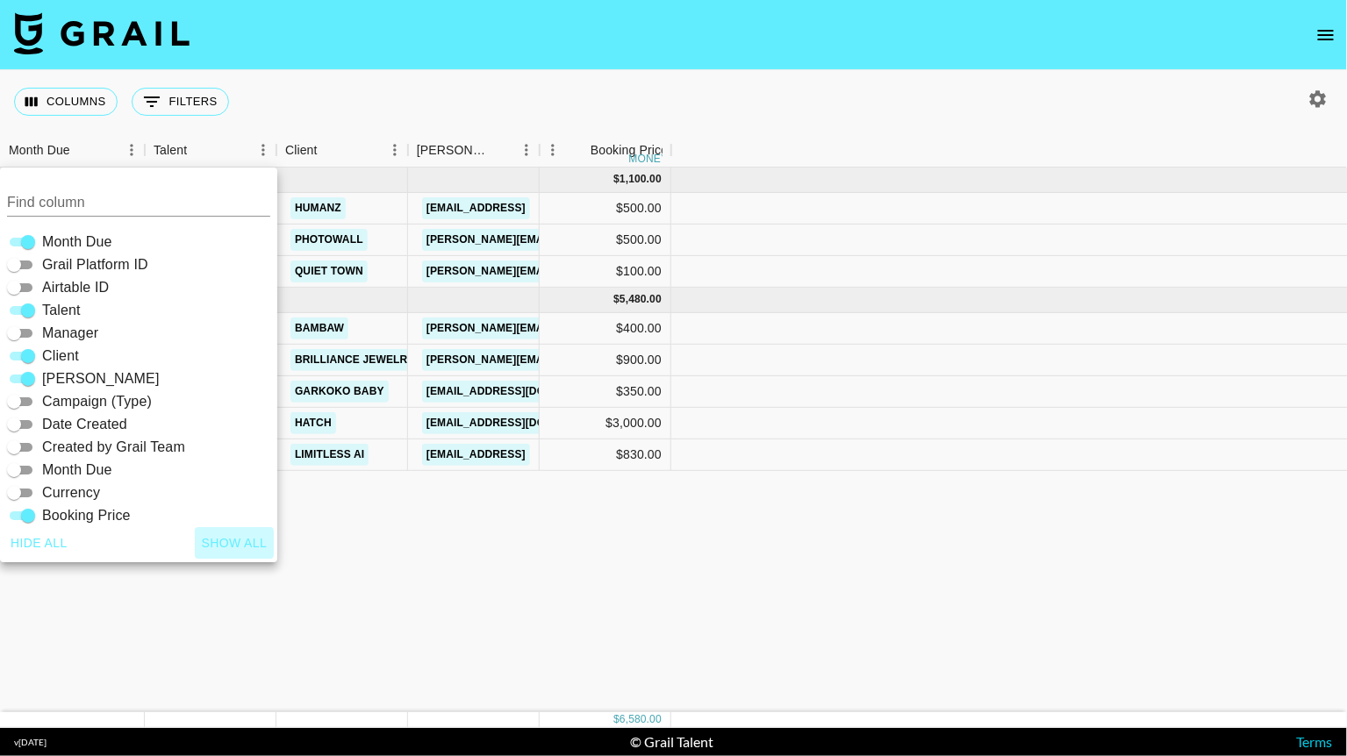
checkbox input "true"
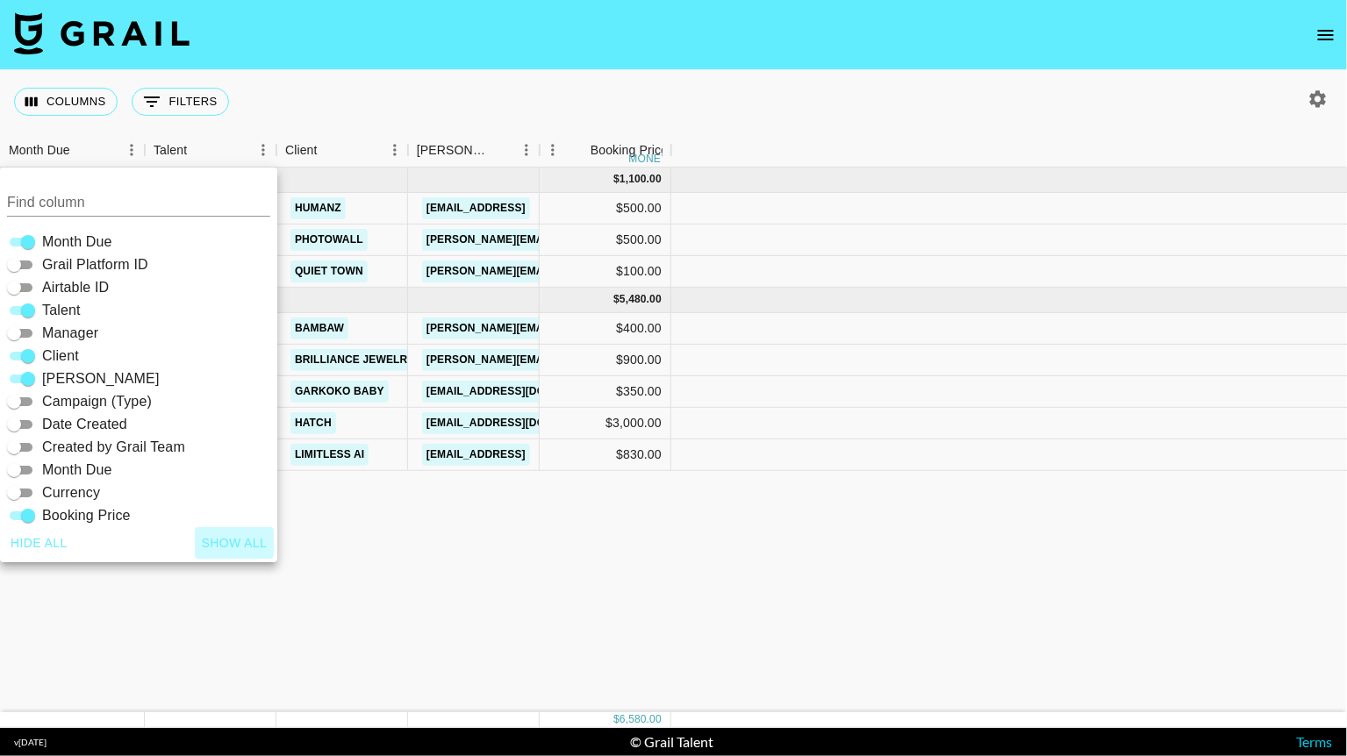
checkbox input "true"
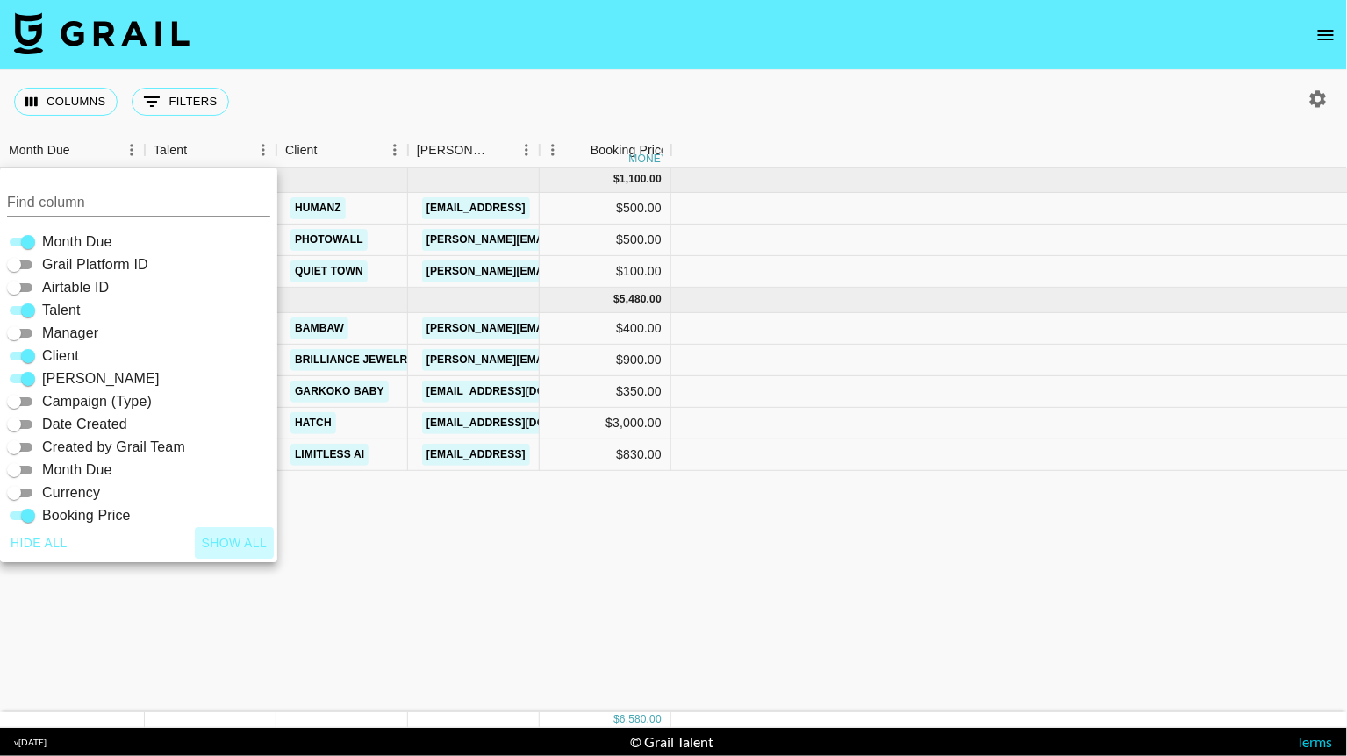
checkbox input "true"
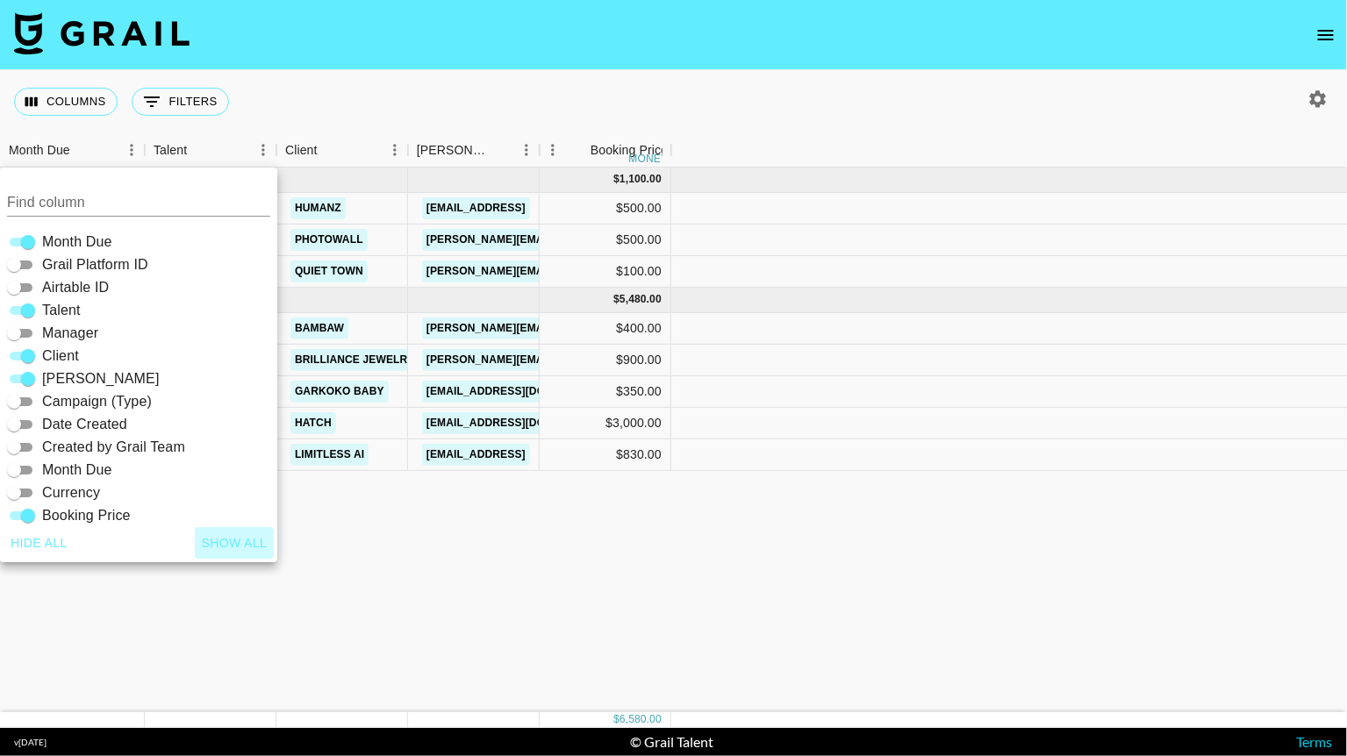
checkbox input "true"
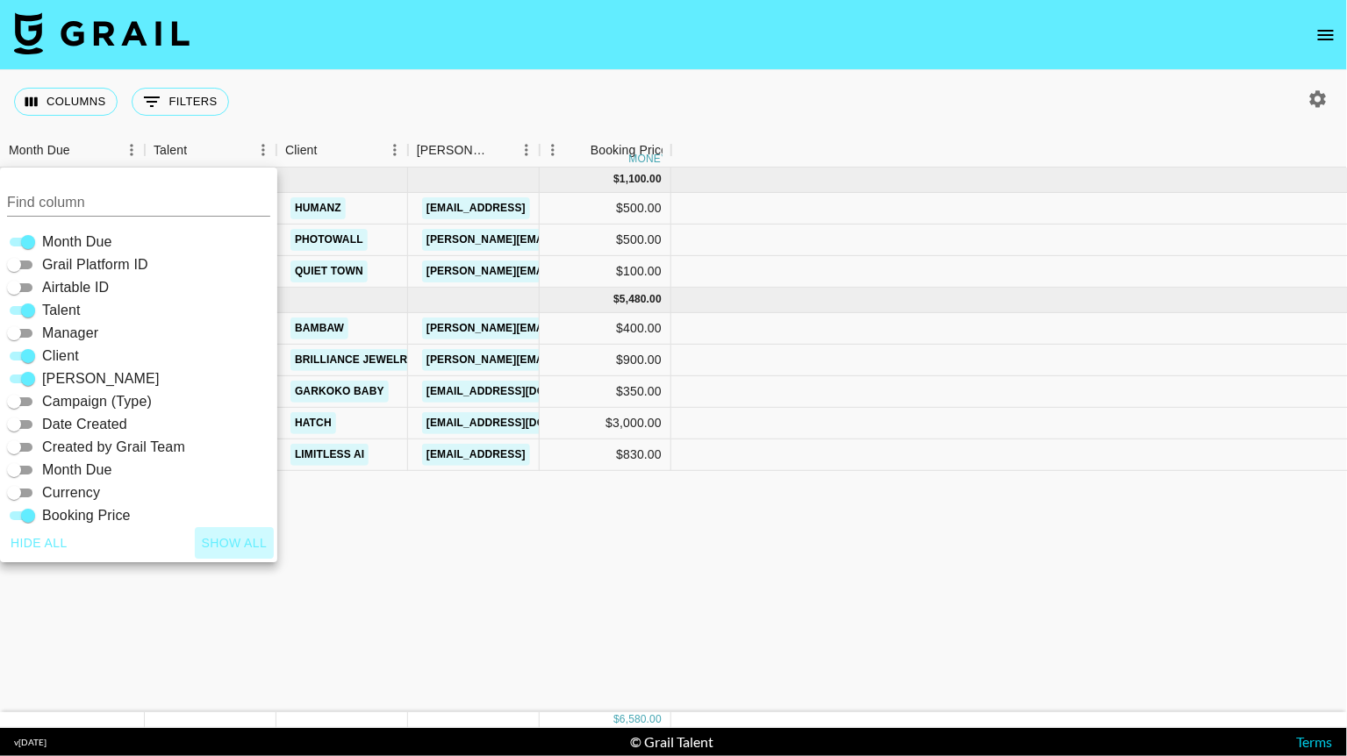
checkbox input "true"
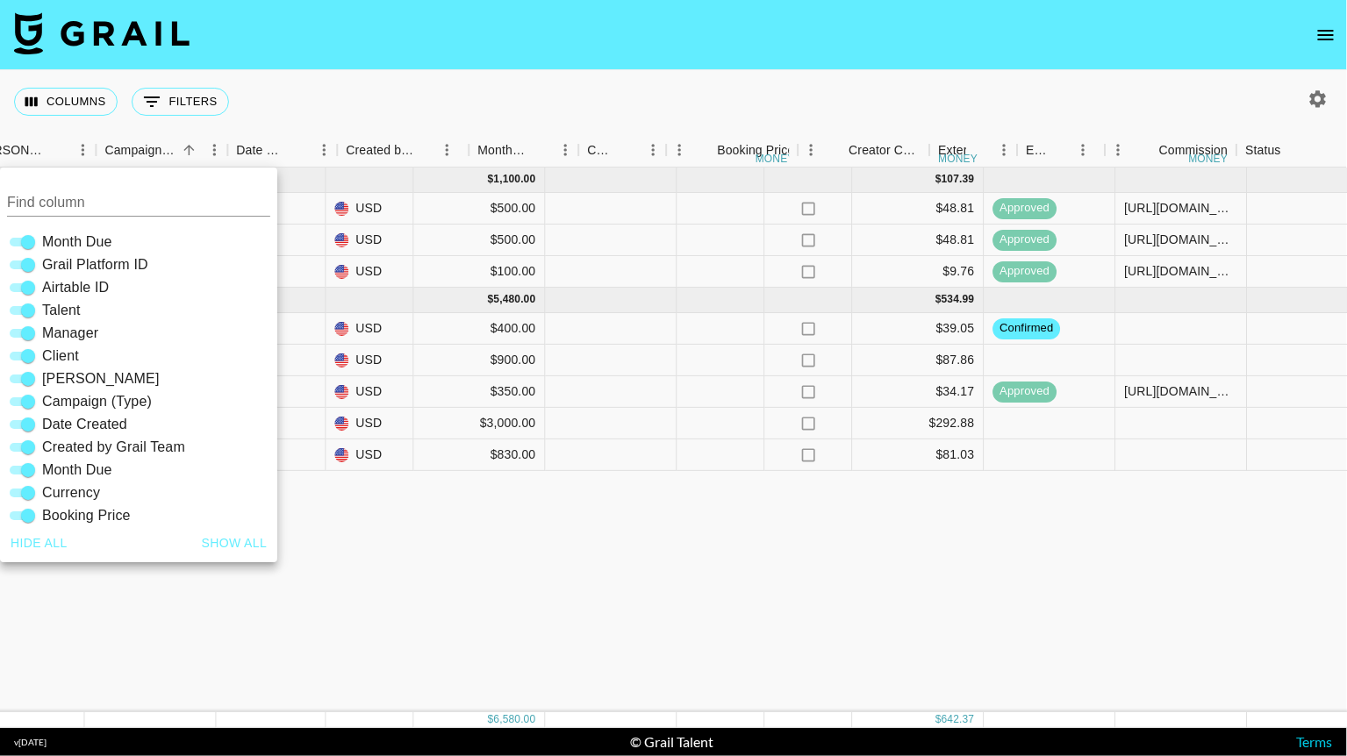
scroll to position [0, 1398]
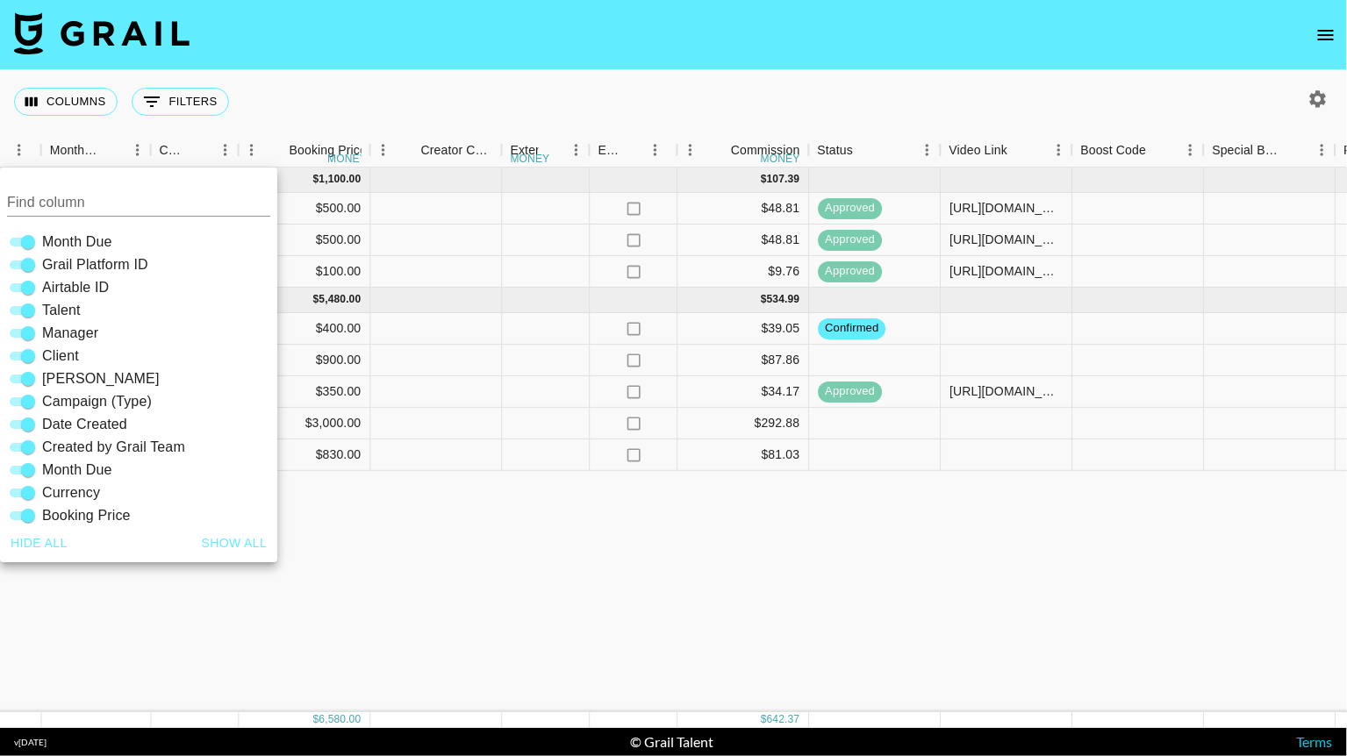
click at [1025, 60] on nav at bounding box center [673, 35] width 1347 height 70
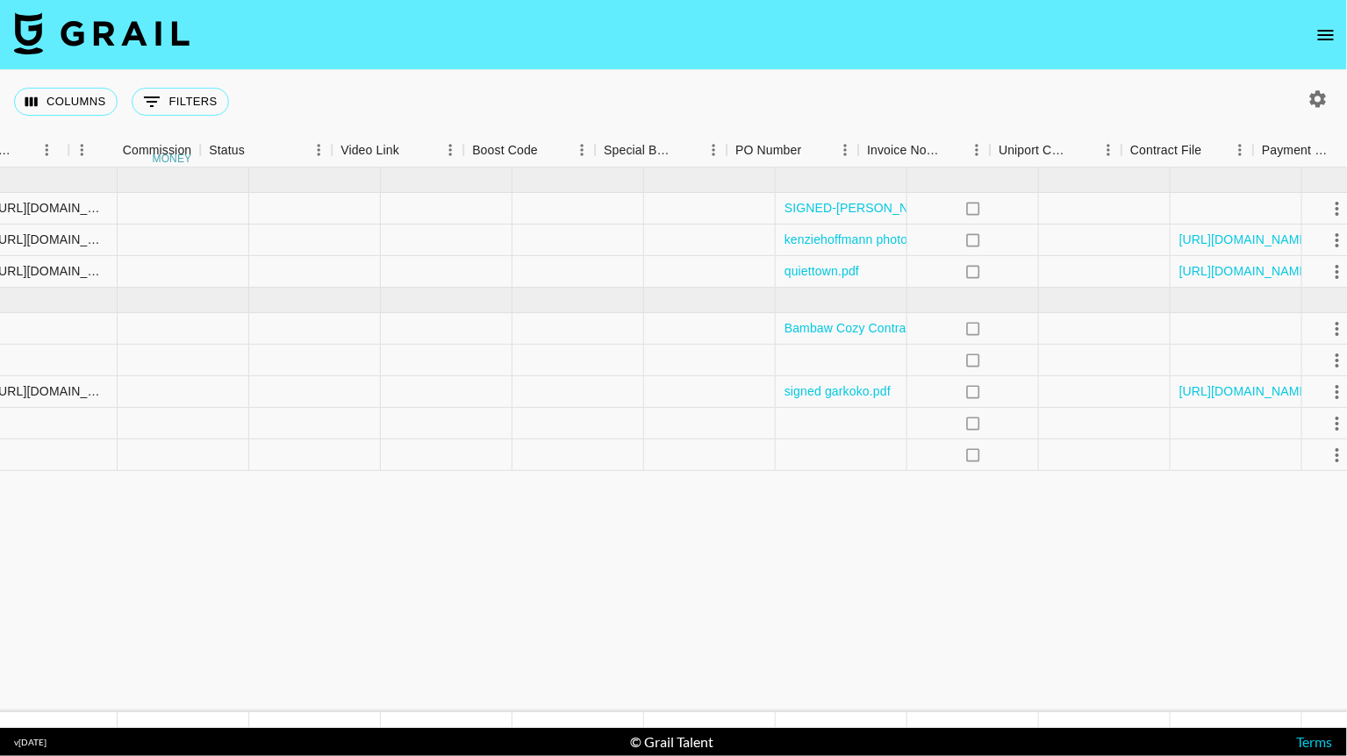
scroll to position [0, 2377]
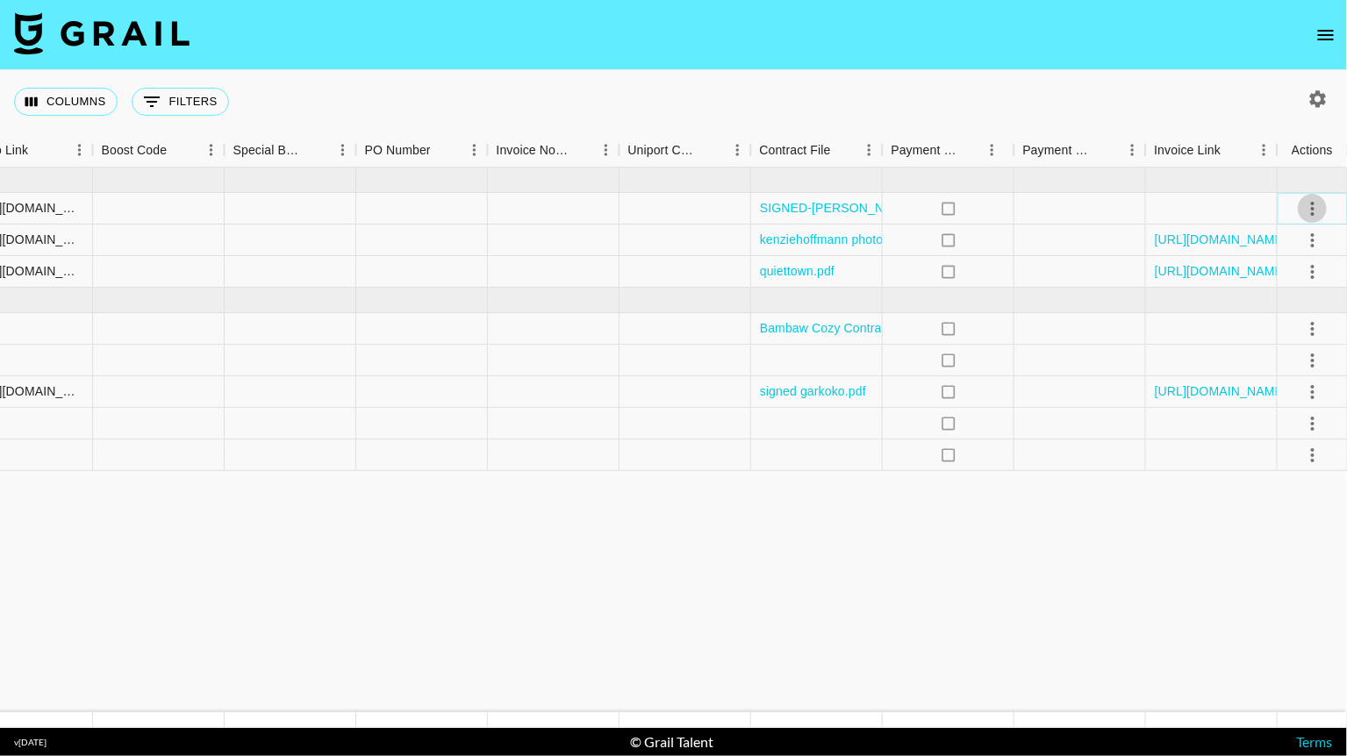
click at [1314, 203] on icon "select merge strategy" at bounding box center [1312, 208] width 21 height 21
click at [1252, 122] on div "Columns 0 Filters + Booking" at bounding box center [673, 101] width 1347 height 63
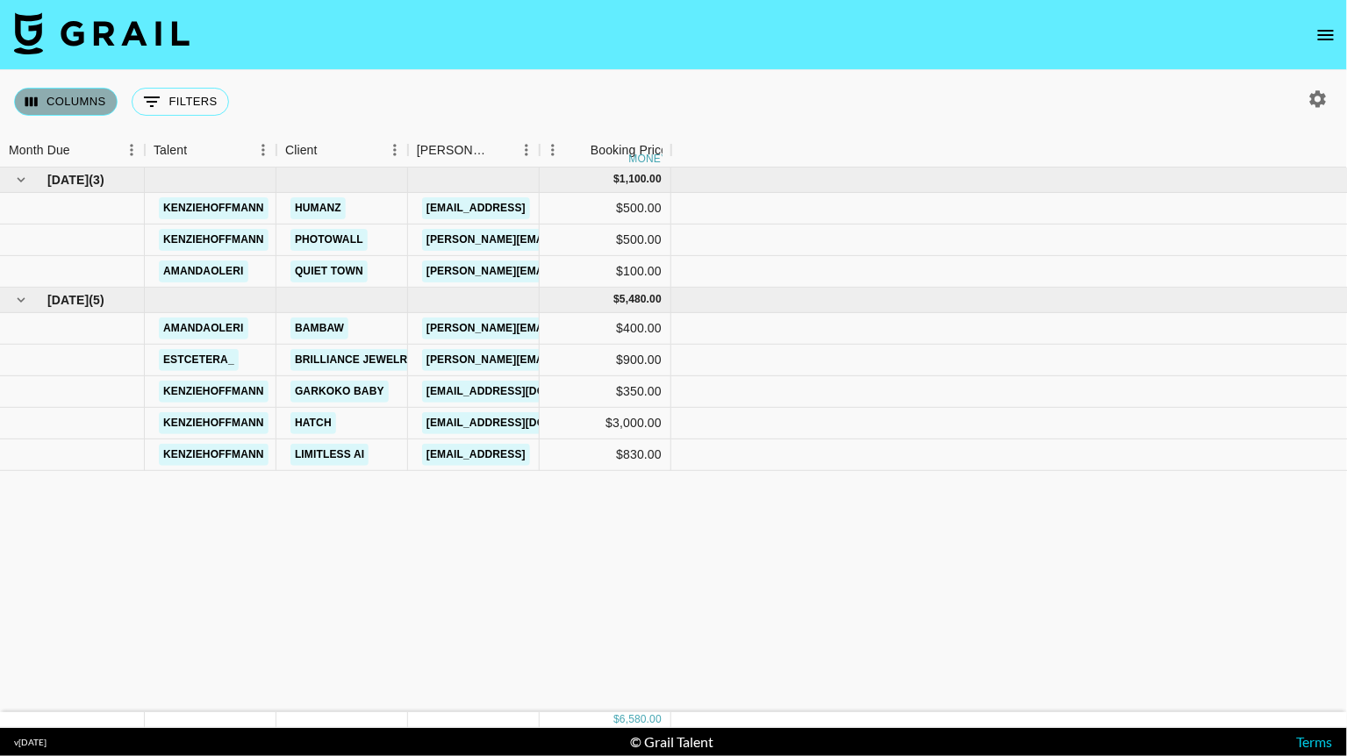
click at [69, 110] on button "Columns" at bounding box center [66, 102] width 104 height 28
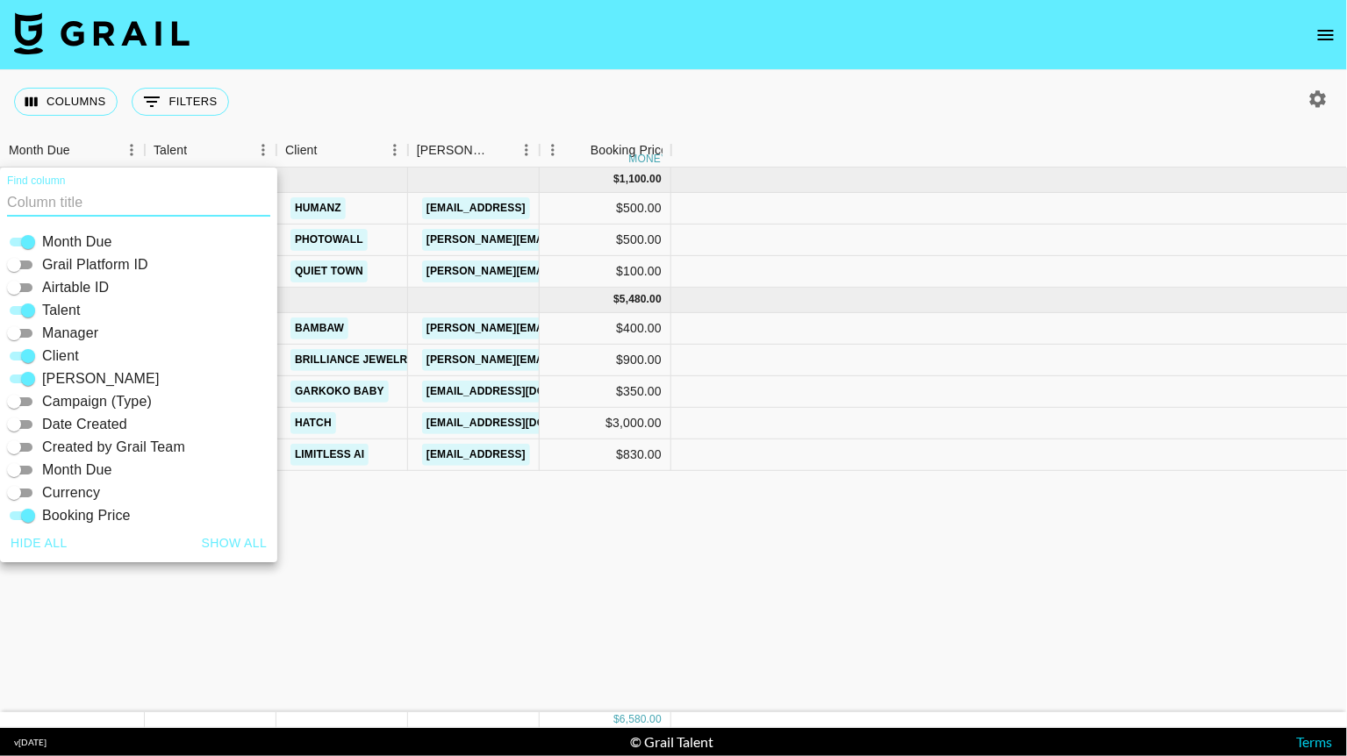
click at [237, 543] on button "Show all" at bounding box center [235, 543] width 80 height 32
checkbox input "true"
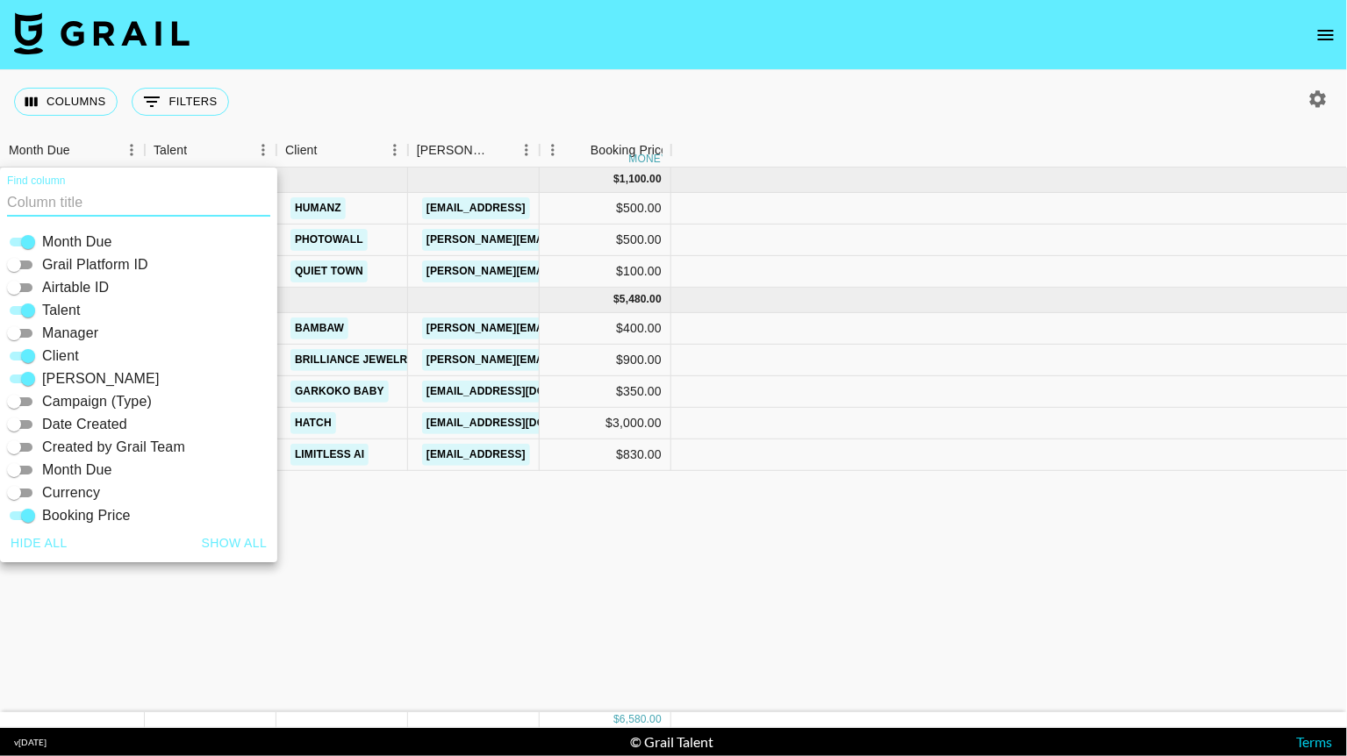
checkbox input "true"
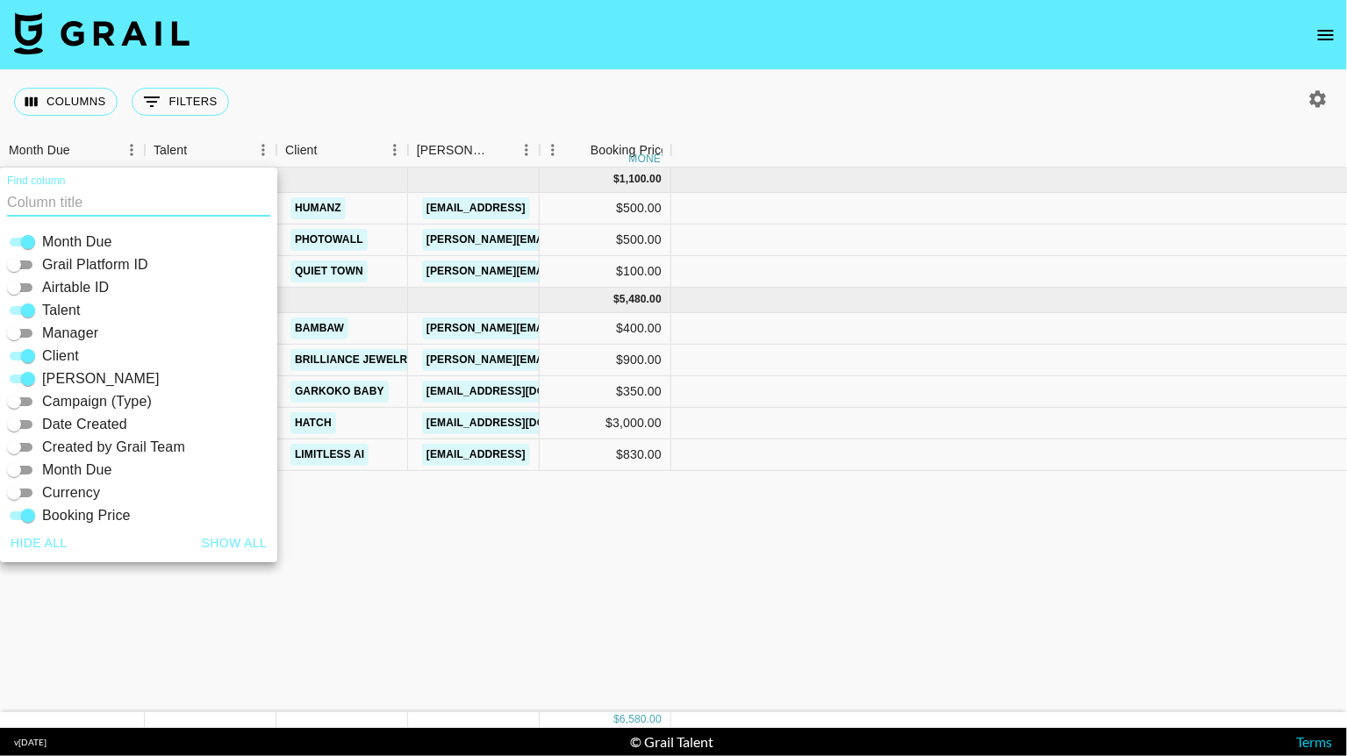
checkbox input "true"
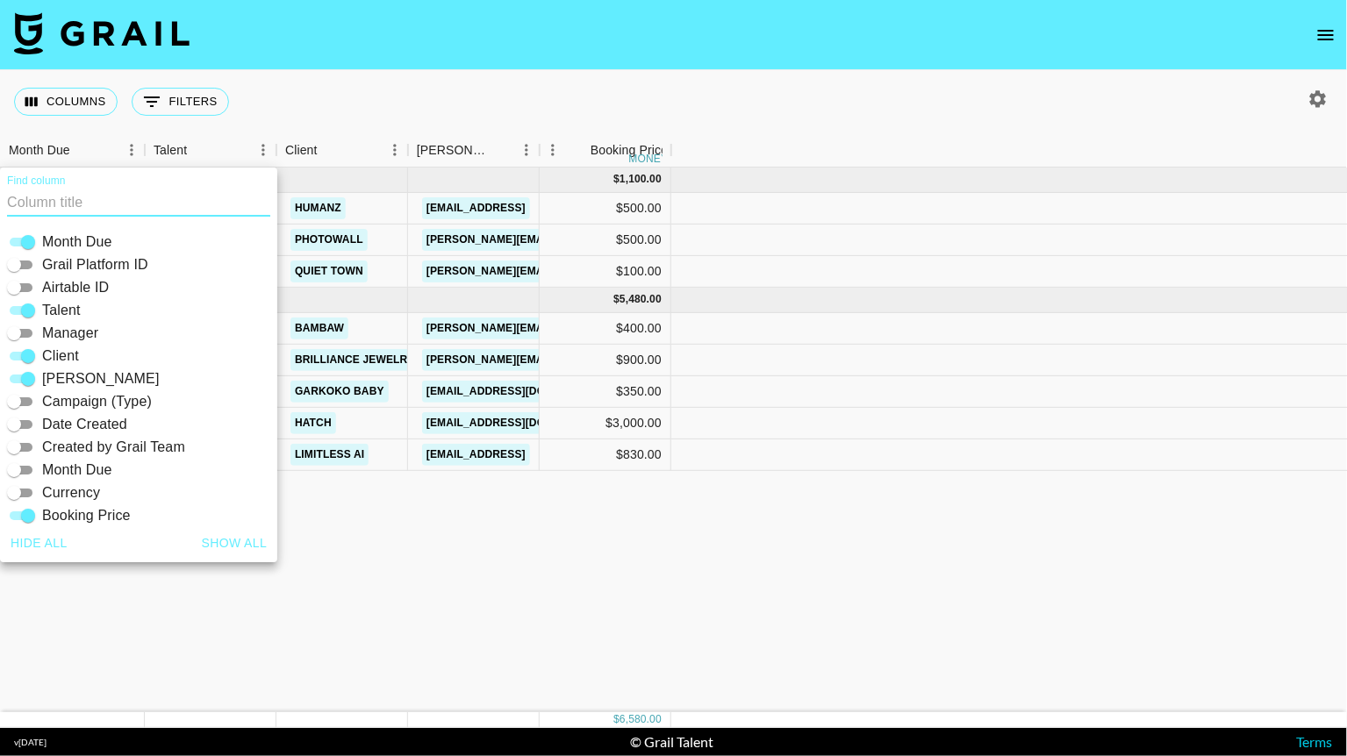
checkbox input "true"
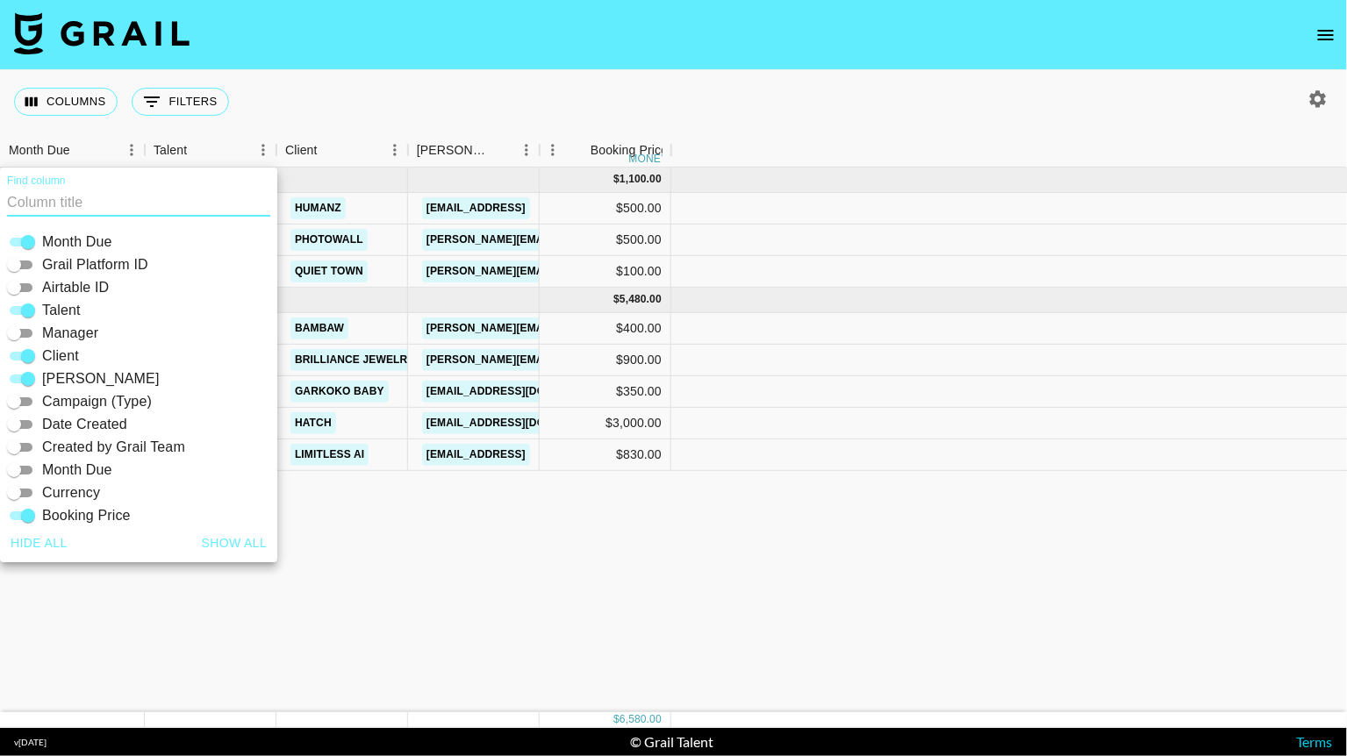
checkbox input "true"
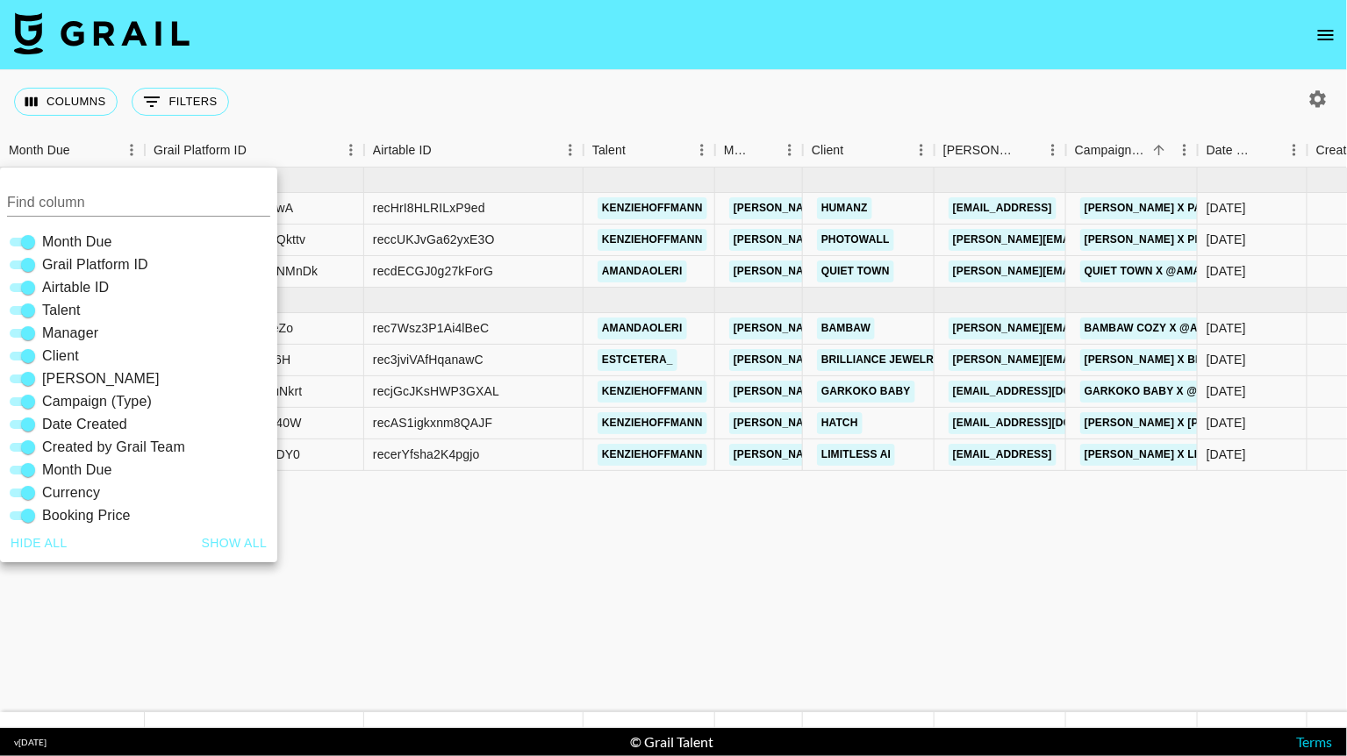
click at [483, 86] on div "Columns 0 Filters + Booking" at bounding box center [673, 101] width 1347 height 63
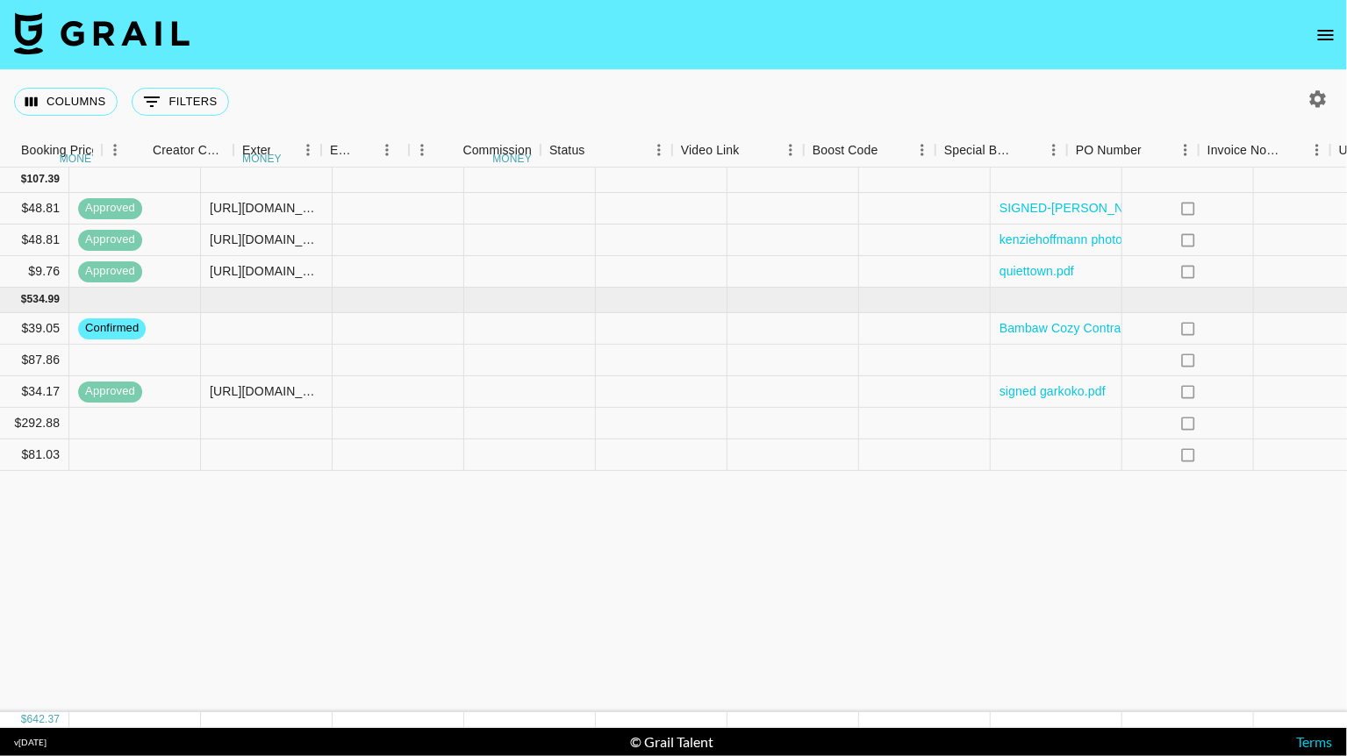
scroll to position [0, 2377]
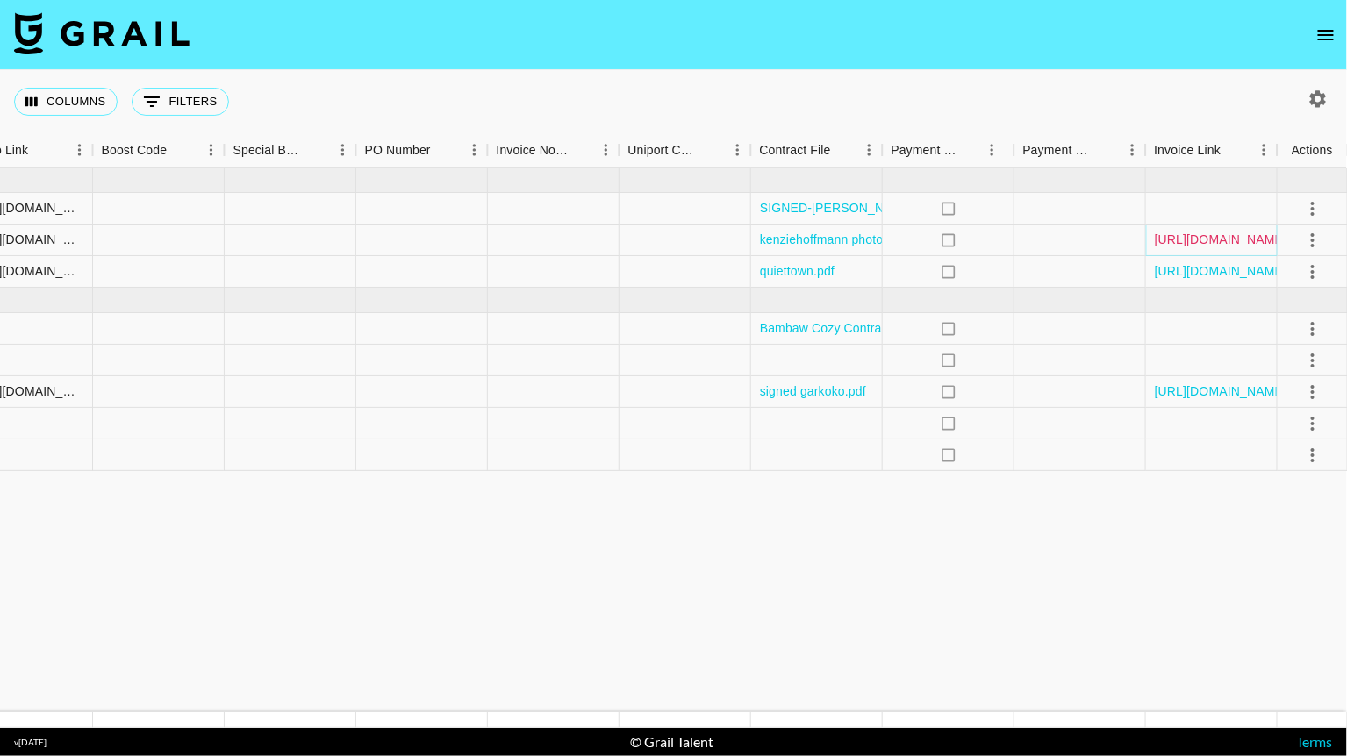
click at [1215, 247] on link "[URL][DOMAIN_NAME]" at bounding box center [1221, 240] width 132 height 18
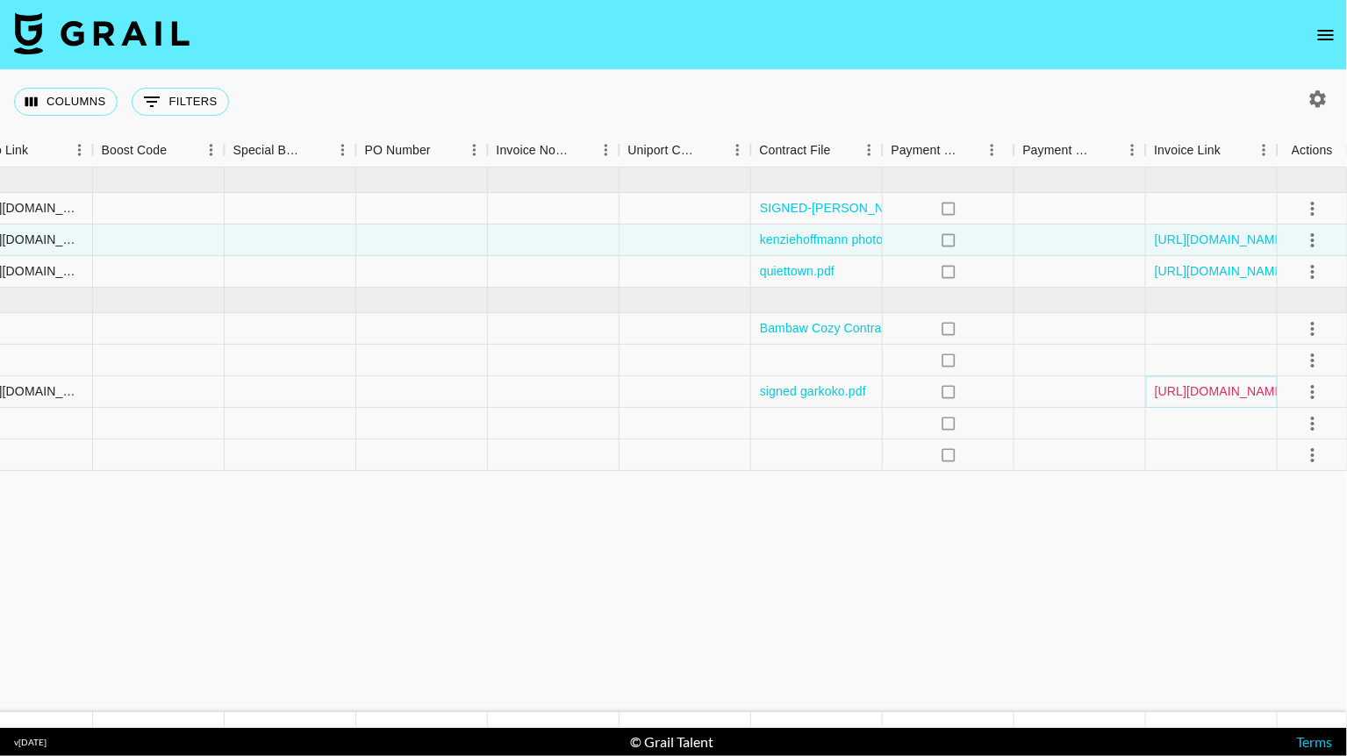
click at [1228, 384] on link "[URL][DOMAIN_NAME]" at bounding box center [1221, 392] width 132 height 18
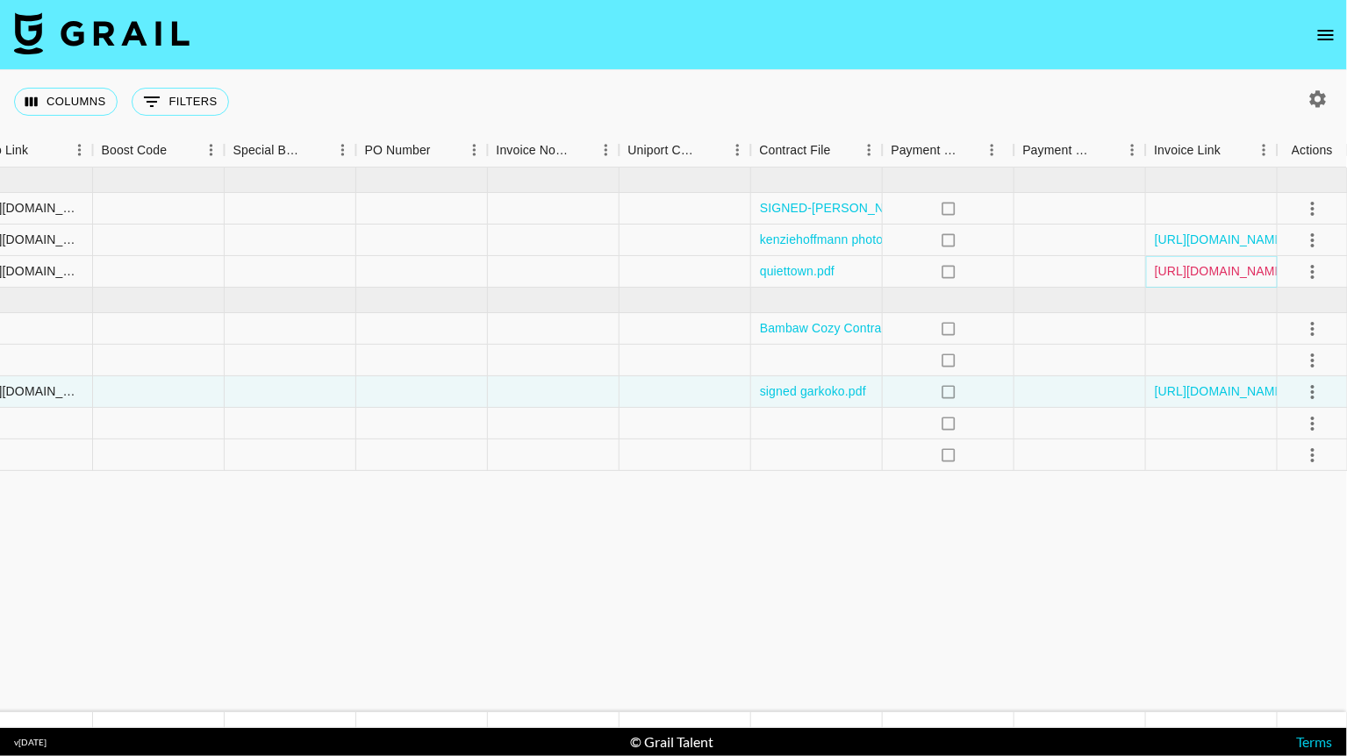
click at [1262, 262] on link "[URL][DOMAIN_NAME]" at bounding box center [1221, 271] width 132 height 18
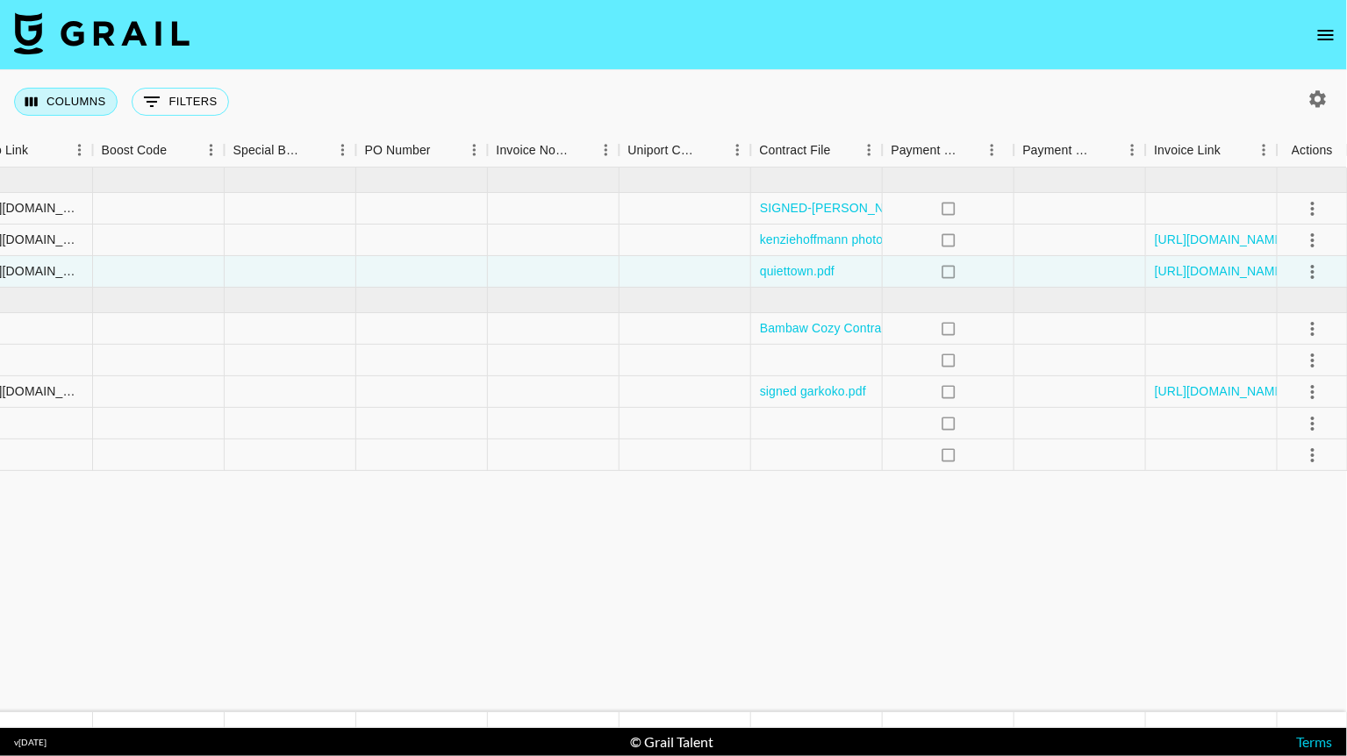
click at [85, 101] on button "Columns" at bounding box center [66, 102] width 104 height 28
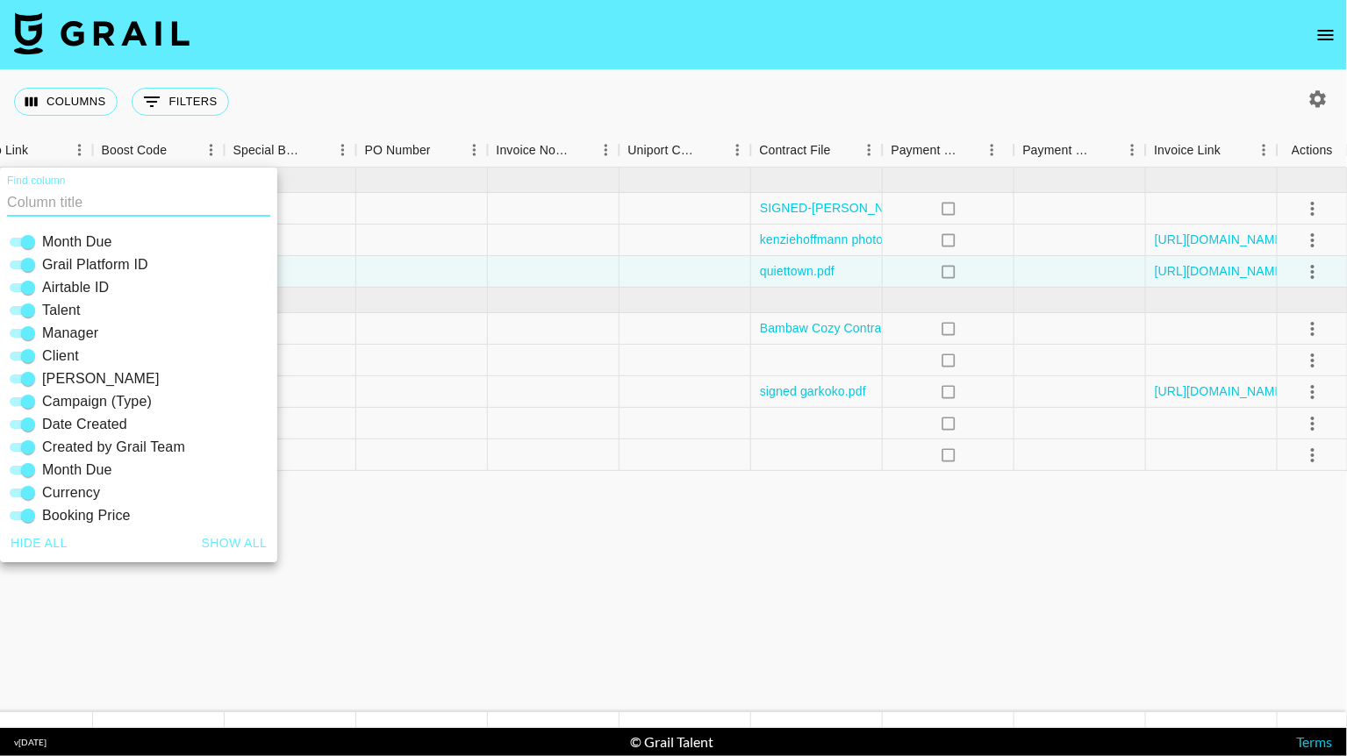
click at [249, 540] on button "Show all" at bounding box center [235, 543] width 80 height 32
click at [237, 542] on button "Show all" at bounding box center [235, 543] width 80 height 32
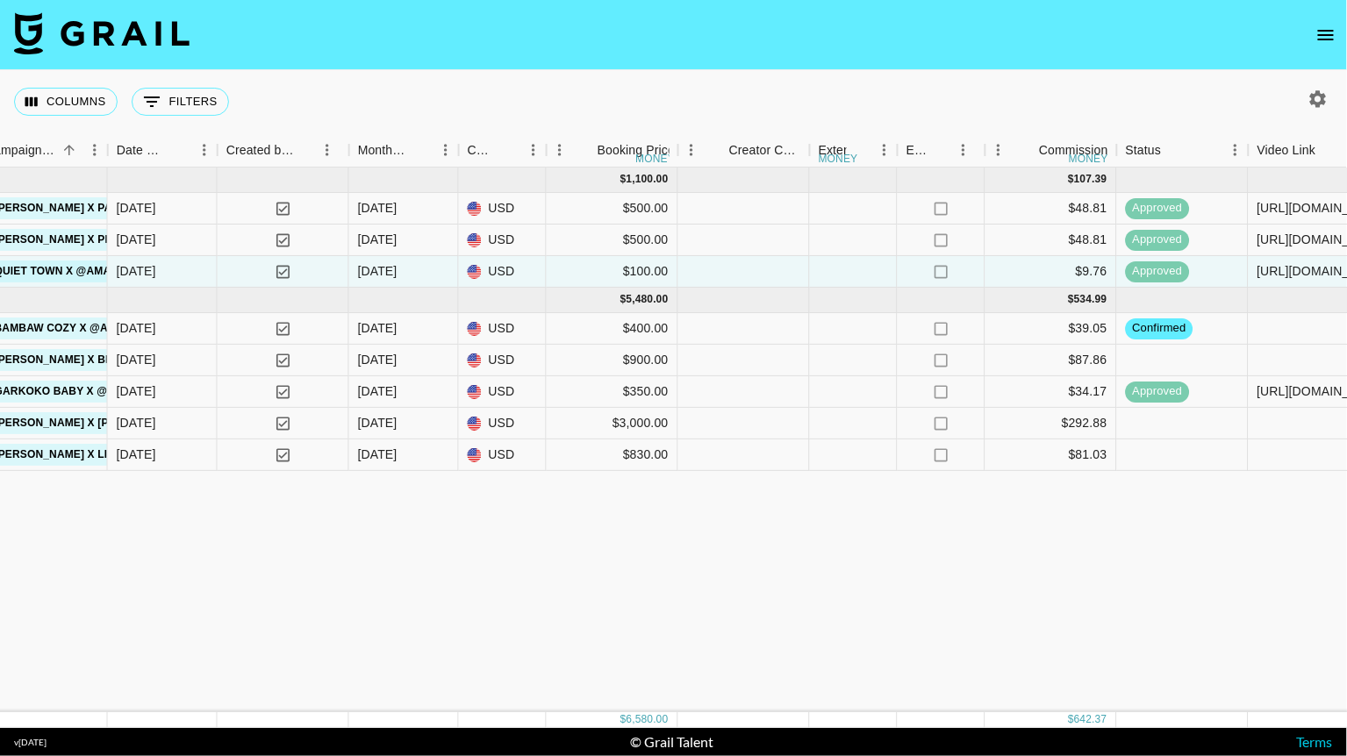
scroll to position [0, 952]
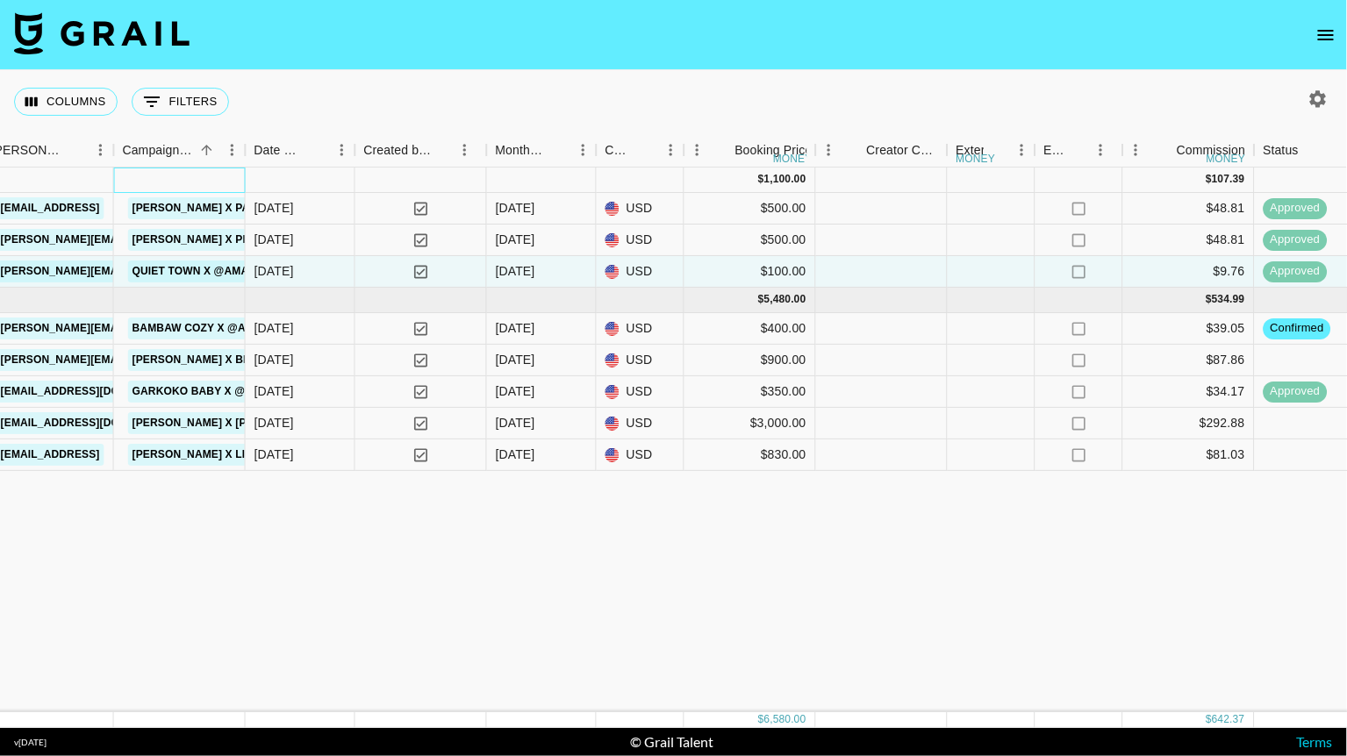
drag, startPoint x: 243, startPoint y: 182, endPoint x: 299, endPoint y: 182, distance: 56.2
click at [299, 182] on div "Jul '25 ( 3 ) $ 1,100.00 $ 107.39" at bounding box center [910, 180] width 3724 height 25
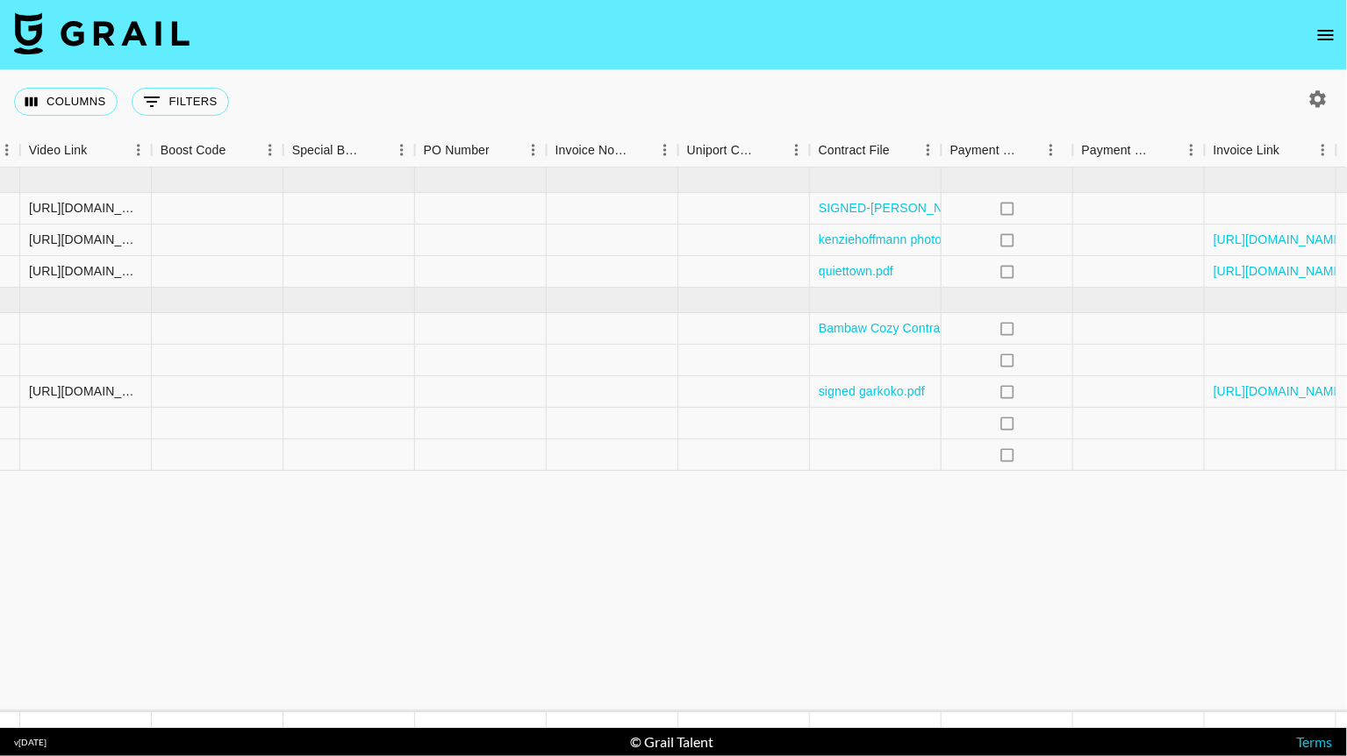
scroll to position [0, 2377]
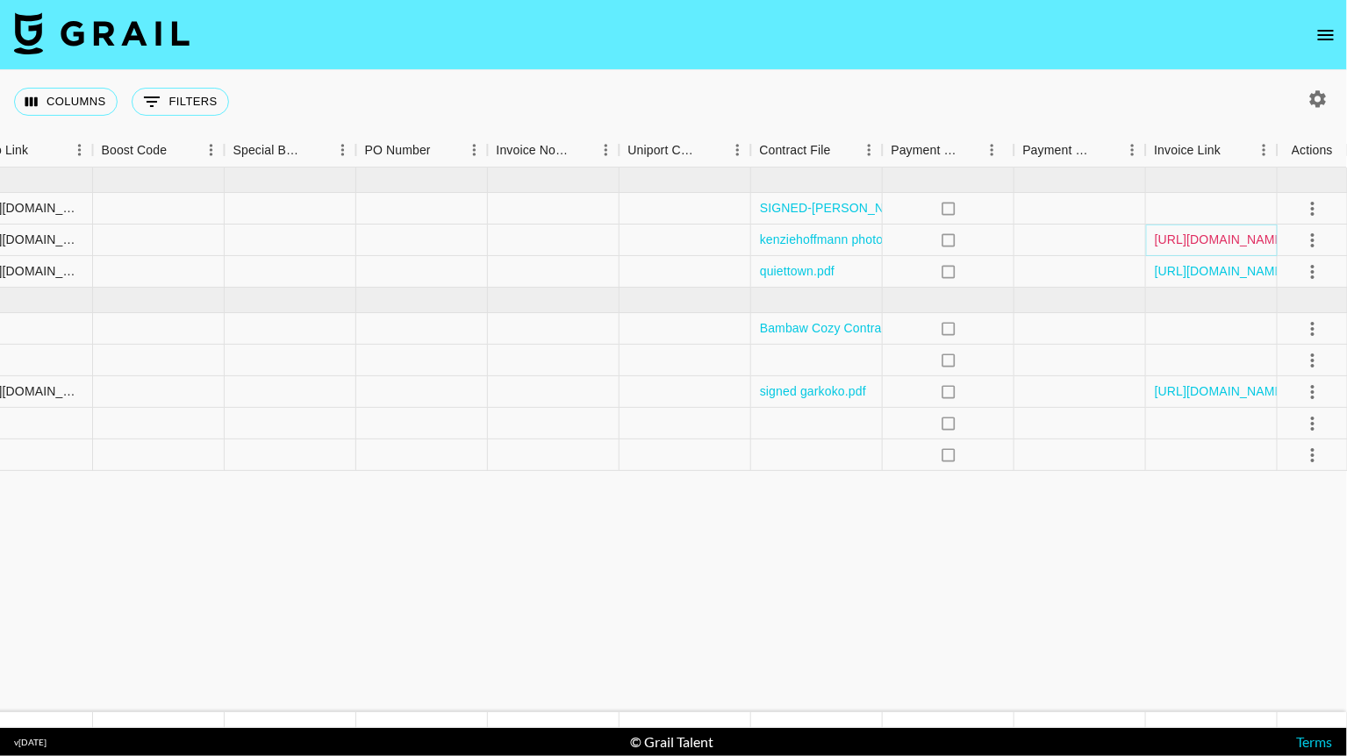
click at [1249, 233] on link "[URL][DOMAIN_NAME]" at bounding box center [1221, 240] width 132 height 18
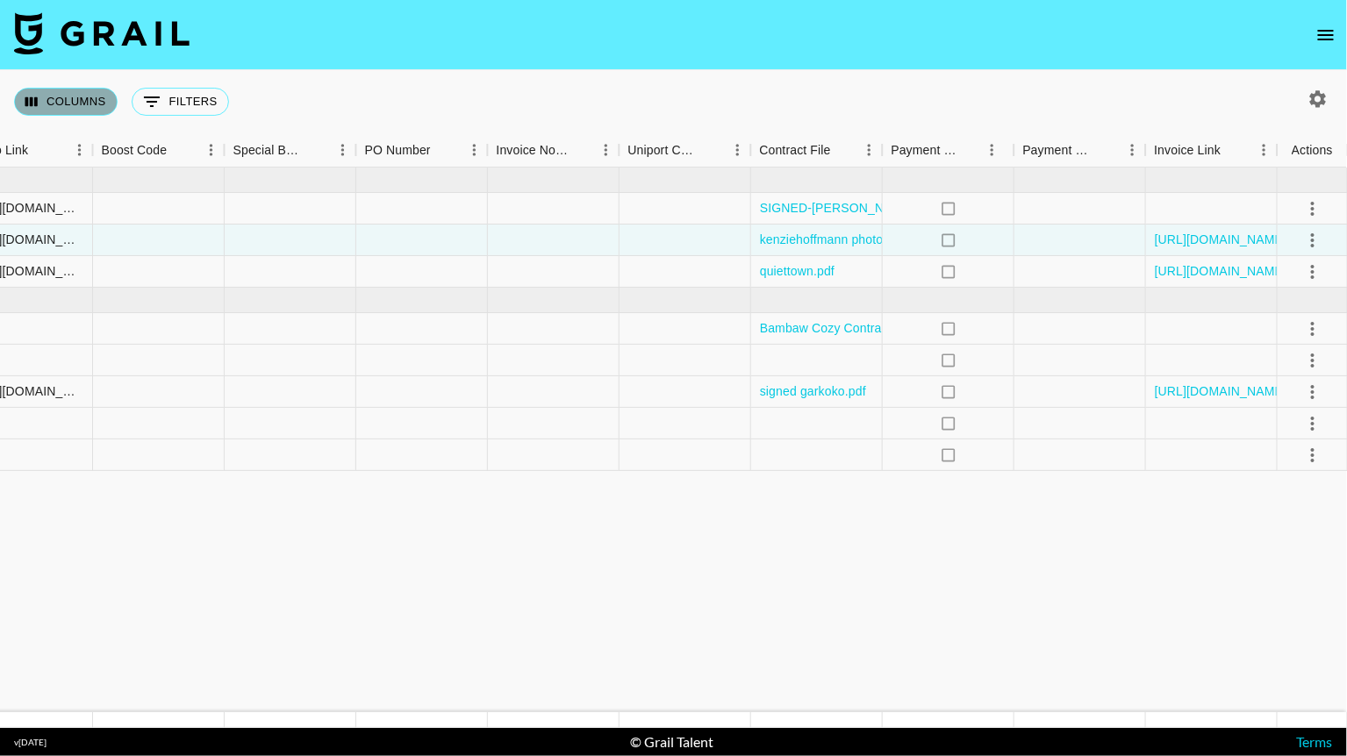
click at [93, 104] on button "Columns" at bounding box center [66, 102] width 104 height 28
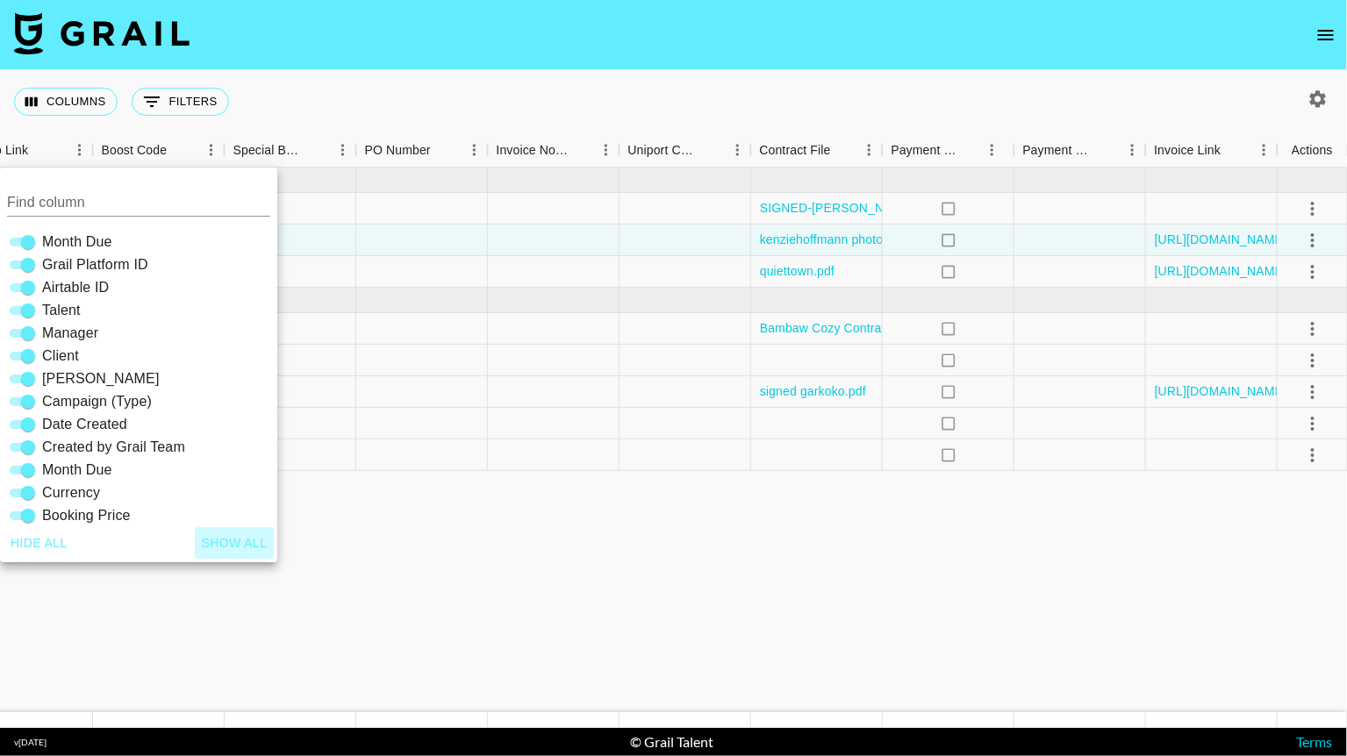
click at [230, 541] on button "Show all" at bounding box center [235, 543] width 80 height 32
click at [242, 546] on button "Show all" at bounding box center [235, 543] width 80 height 32
click at [244, 540] on button "Show all" at bounding box center [235, 543] width 80 height 32
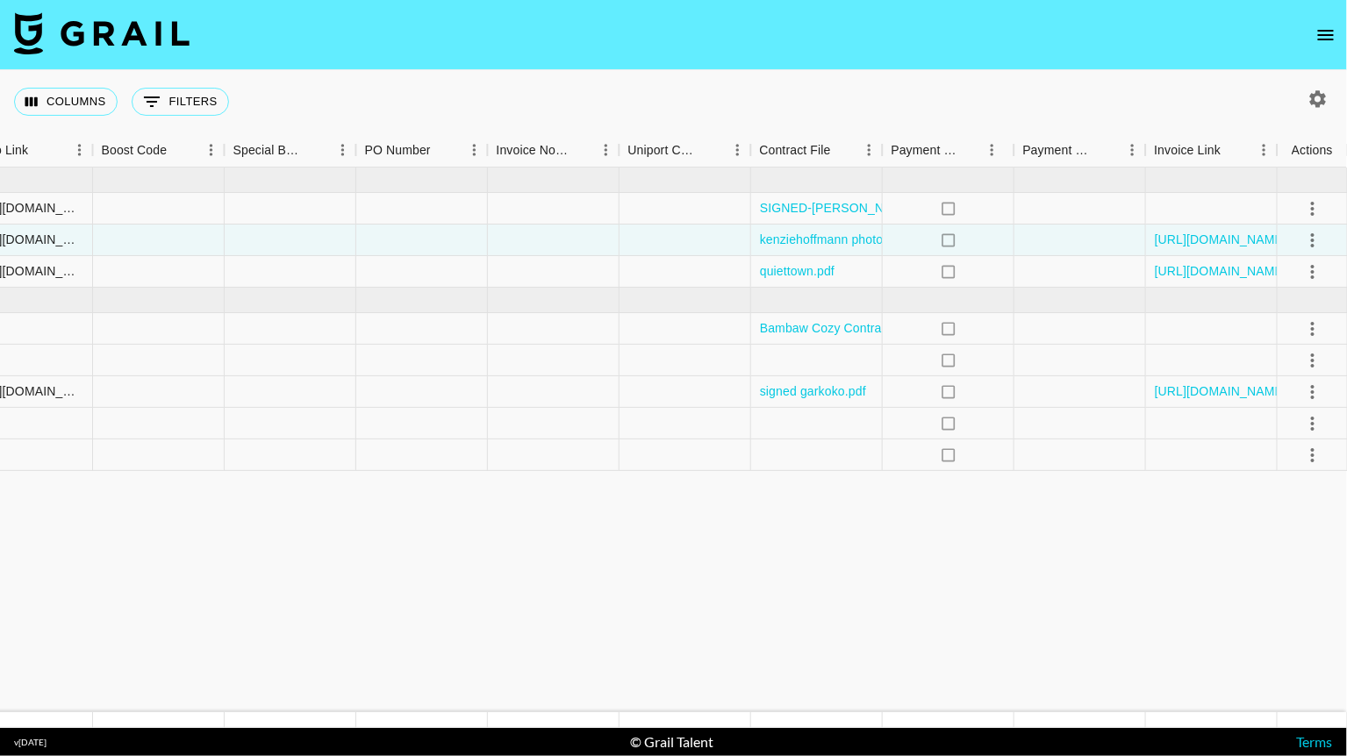
scroll to position [0, 2374]
